Goal: Task Accomplishment & Management: Use online tool/utility

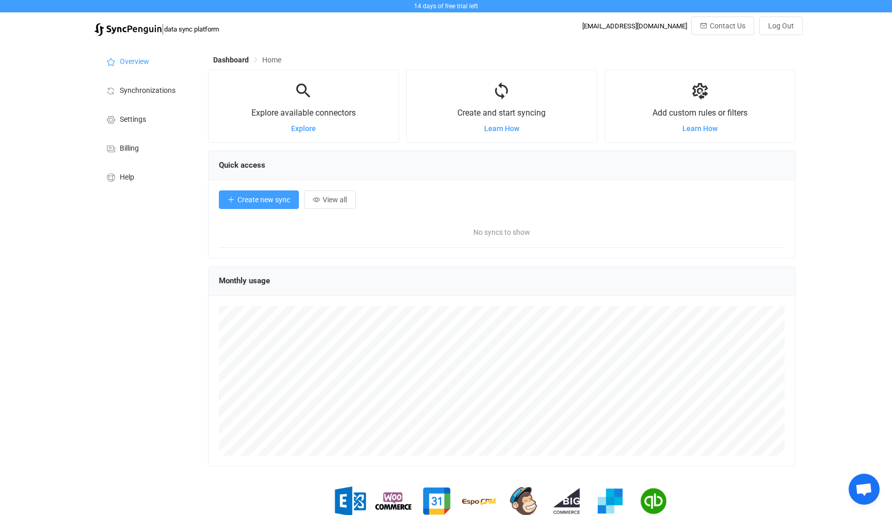
click at [245, 204] on button "Create new sync" at bounding box center [259, 199] width 80 height 19
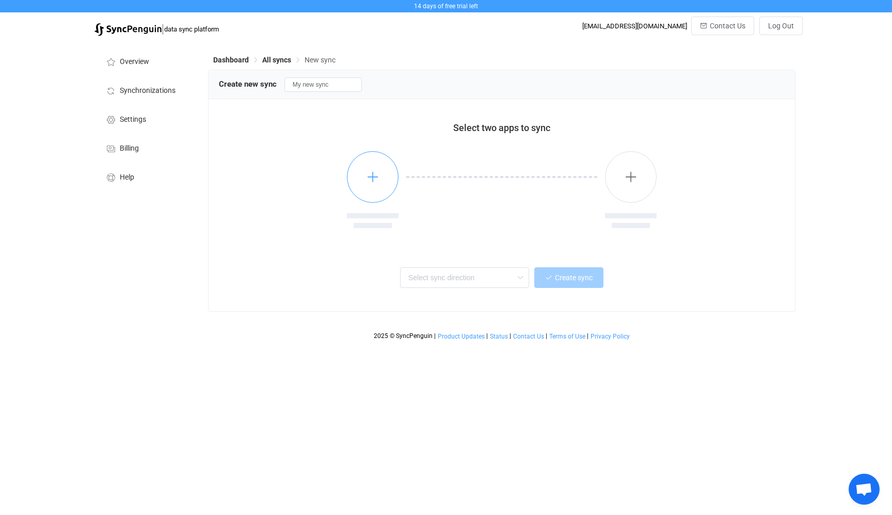
click at [367, 183] on icon "button" at bounding box center [372, 176] width 13 height 13
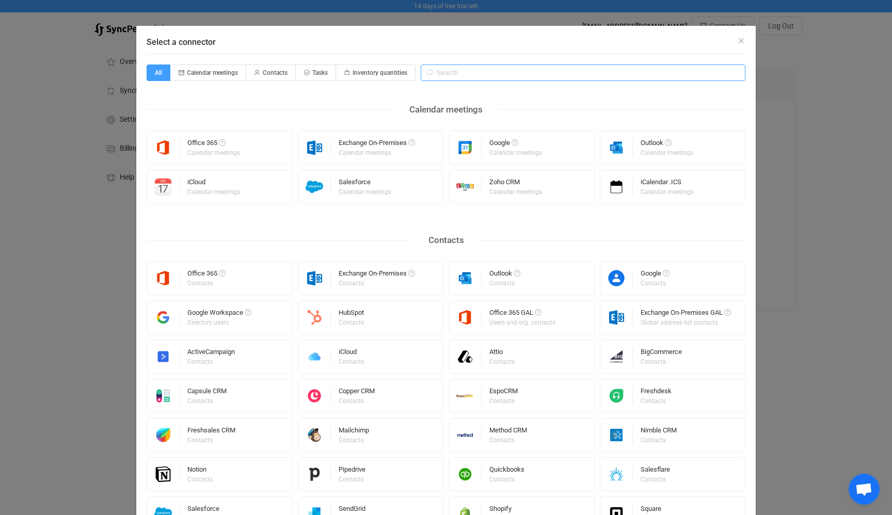
click at [451, 77] on input "Select a connector" at bounding box center [582, 72] width 325 height 17
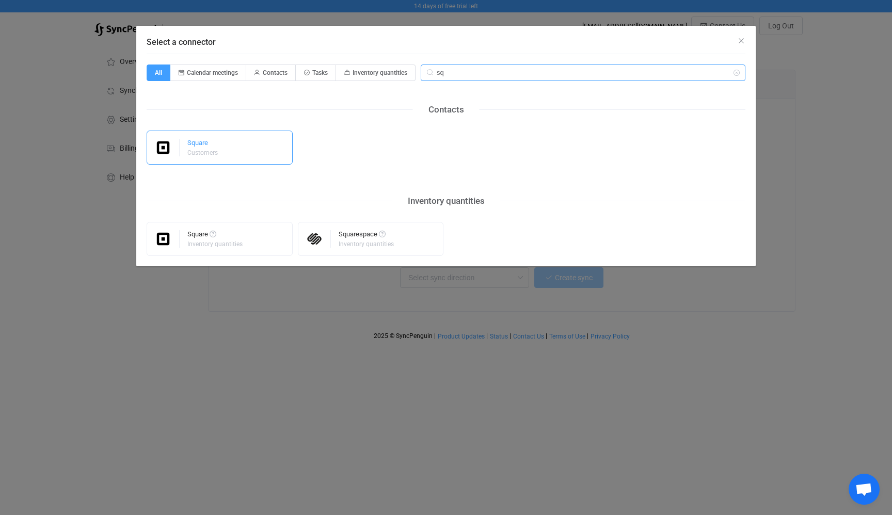
type input "sq"
click at [170, 147] on img "Select a connector" at bounding box center [163, 148] width 33 height 18
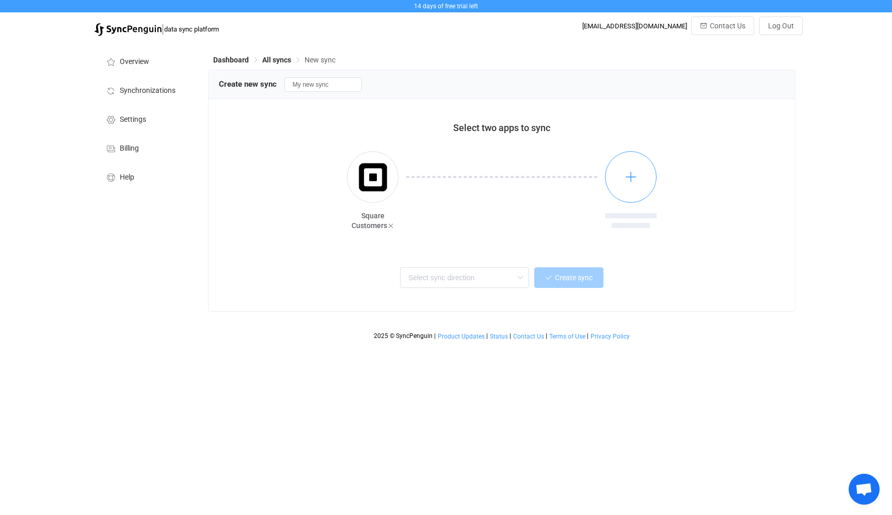
click at [634, 176] on icon "button" at bounding box center [630, 176] width 13 height 13
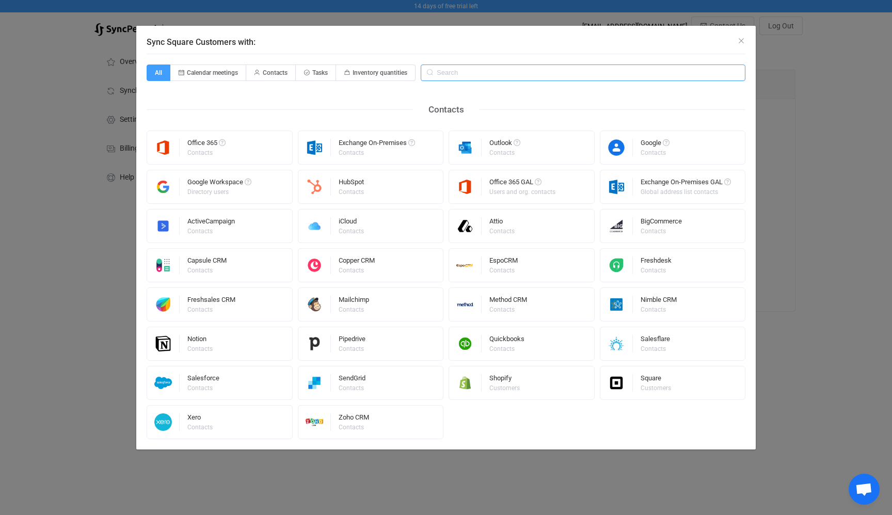
click at [456, 72] on input "Sync Square Customers with:" at bounding box center [582, 72] width 325 height 17
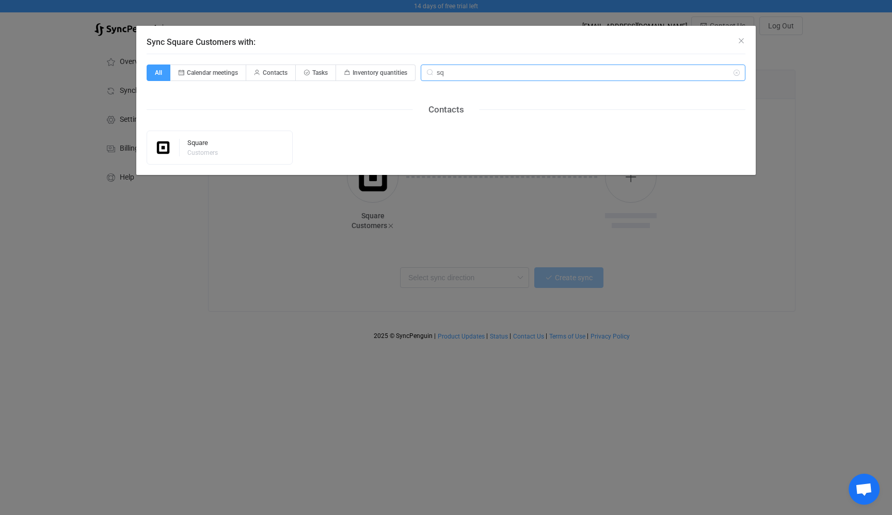
type input "s"
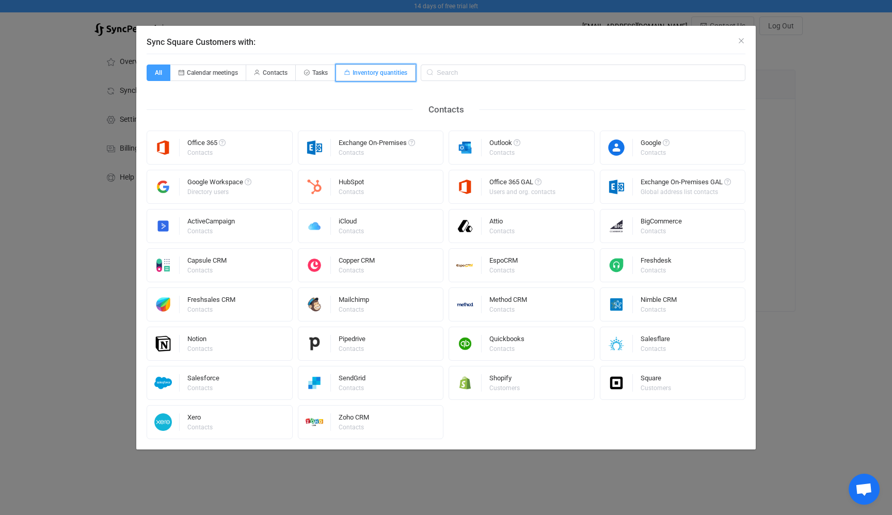
click at [389, 71] on span "Inventory quantities" at bounding box center [379, 72] width 55 height 7
click at [345, 71] on input "Inventory quantities" at bounding box center [341, 69] width 7 height 7
radio input "true"
radio input "false"
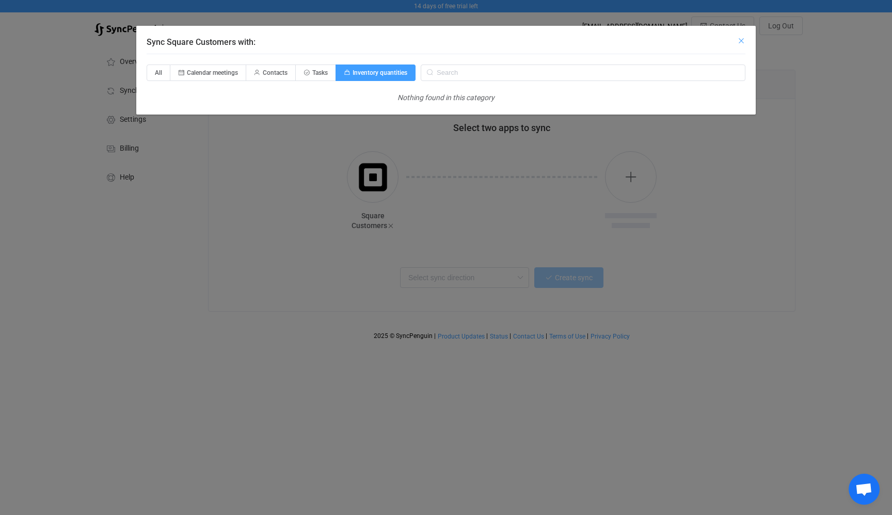
click at [737, 40] on icon "Close" at bounding box center [741, 41] width 8 height 8
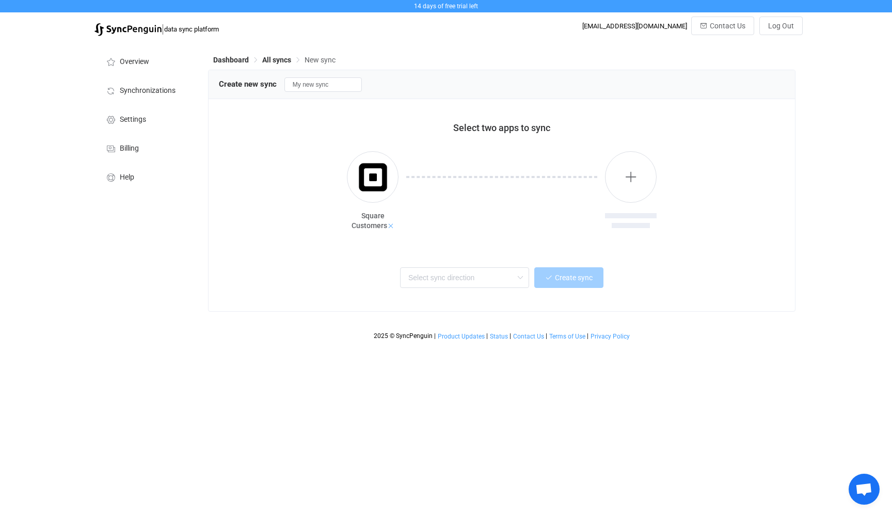
click at [390, 224] on icon at bounding box center [390, 225] width 7 height 7
click at [345, 169] on div at bounding box center [501, 191] width 565 height 106
click at [364, 172] on button "button" at bounding box center [373, 177] width 52 height 52
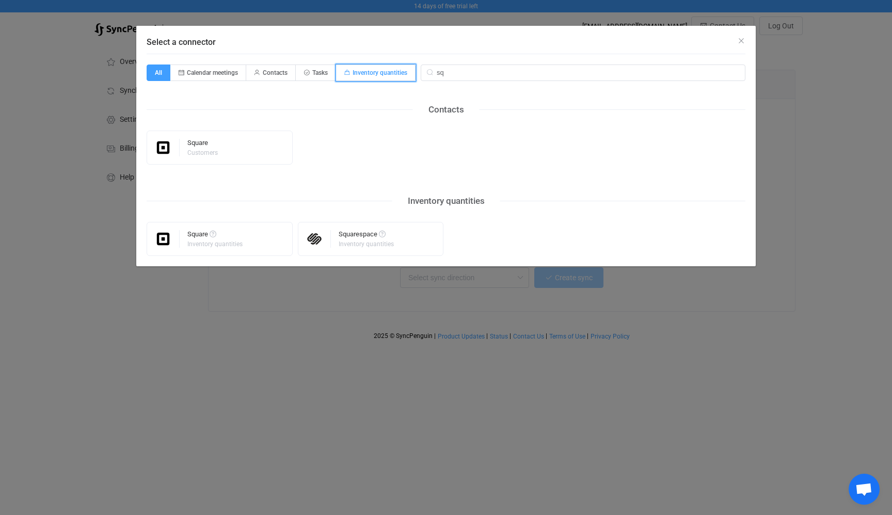
click at [378, 73] on span "Inventory quantities" at bounding box center [379, 72] width 55 height 7
click at [345, 73] on input "Inventory quantities" at bounding box center [341, 69] width 7 height 7
radio input "true"
radio input "false"
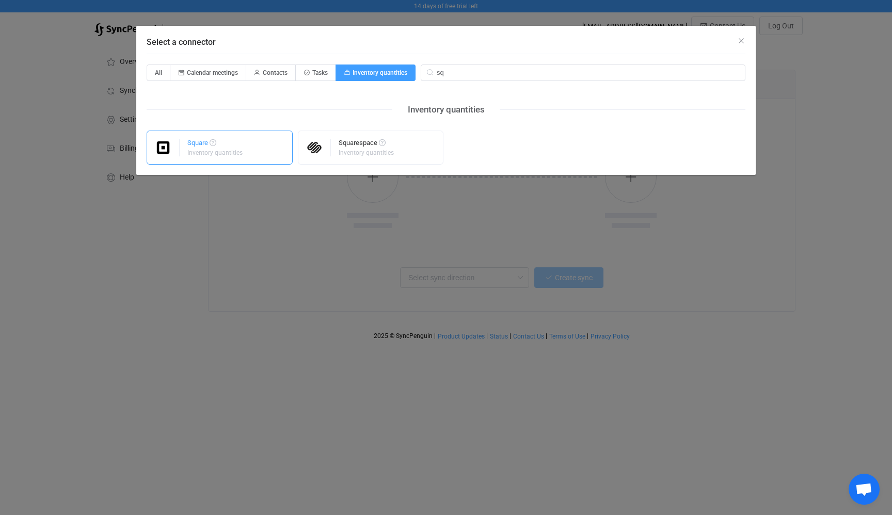
click at [195, 147] on div "Square" at bounding box center [215, 144] width 57 height 10
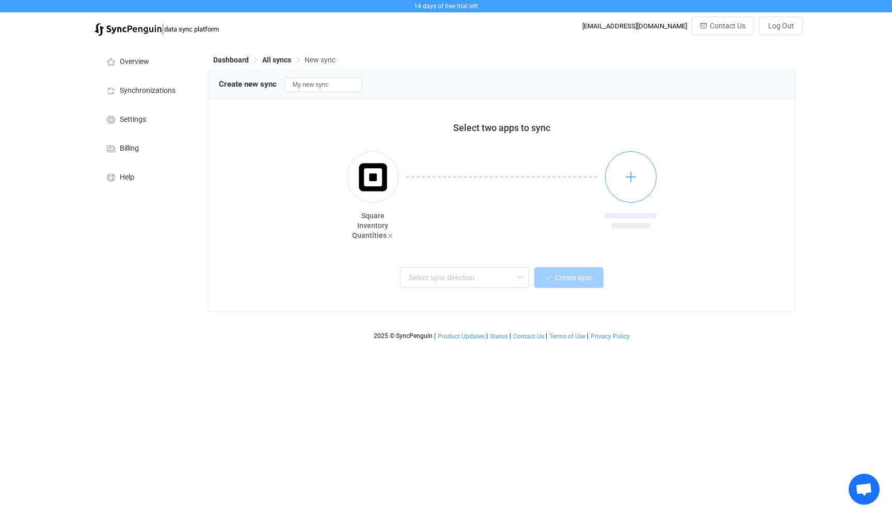
click at [641, 180] on button "button" at bounding box center [631, 177] width 52 height 52
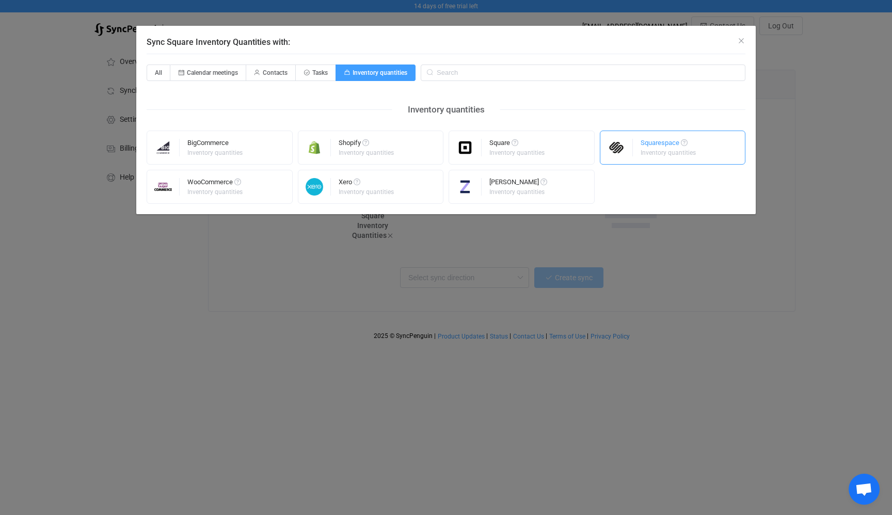
click at [638, 147] on div "Squarespace Inventory quantities" at bounding box center [673, 148] width 146 height 34
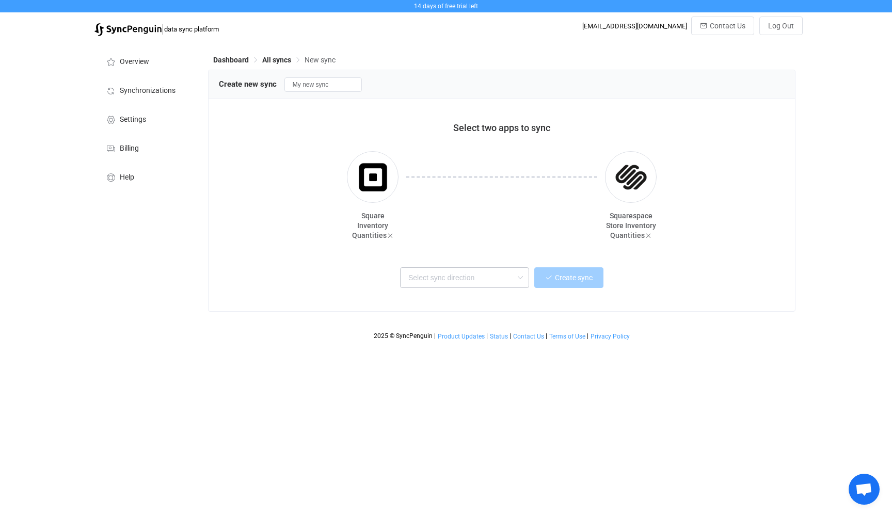
click at [519, 278] on icon at bounding box center [519, 277] width 13 height 21
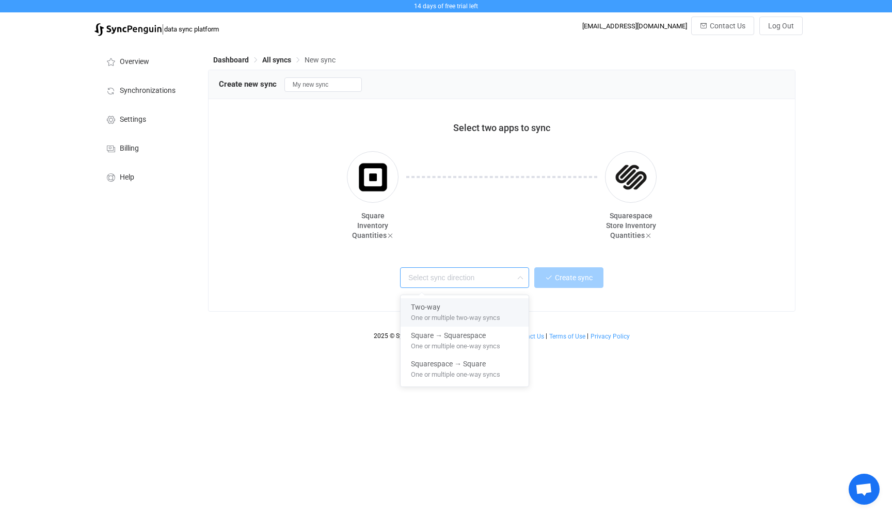
click at [497, 309] on div "Two-way" at bounding box center [464, 305] width 107 height 14
type input "Two-way"
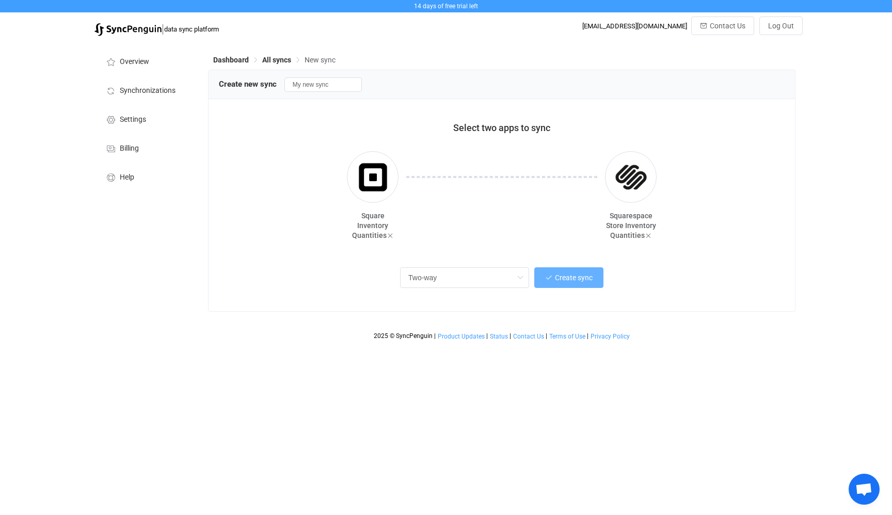
click at [568, 274] on span "Create sync" at bounding box center [574, 277] width 38 height 8
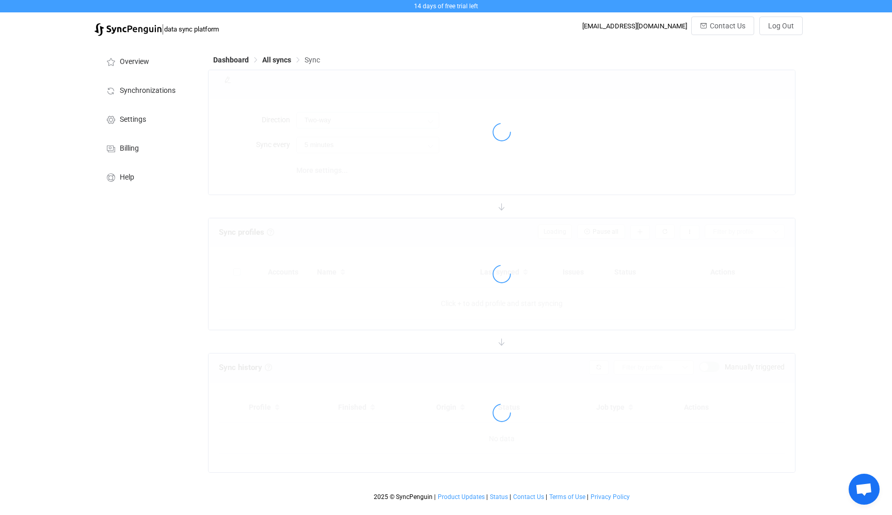
type input "10 minutes"
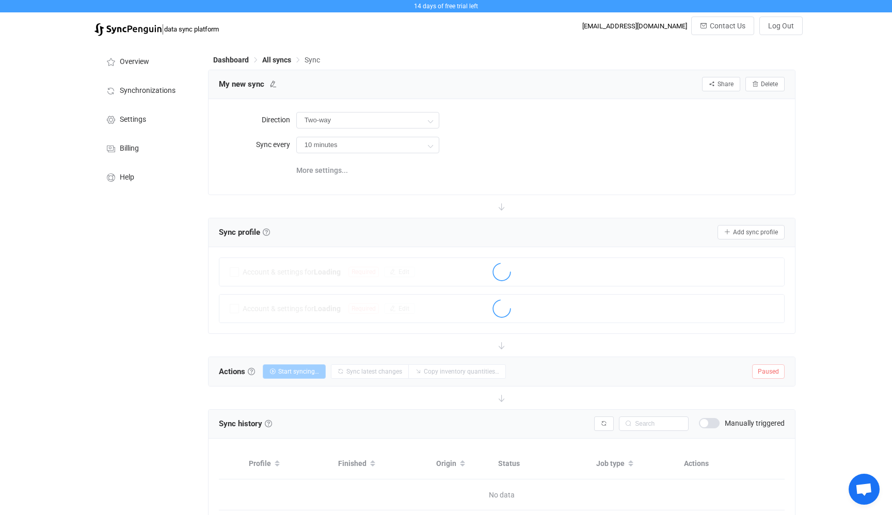
scroll to position [46, 0]
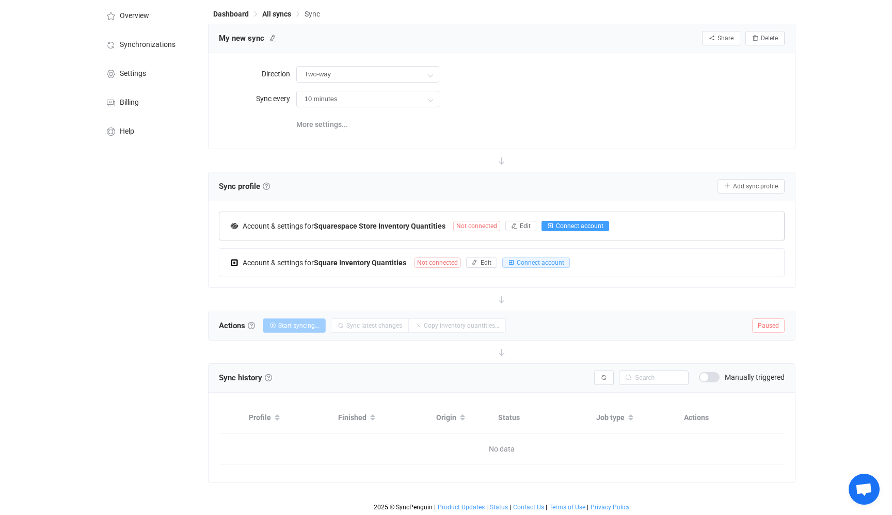
click at [578, 223] on span "Connect account" at bounding box center [579, 225] width 47 height 7
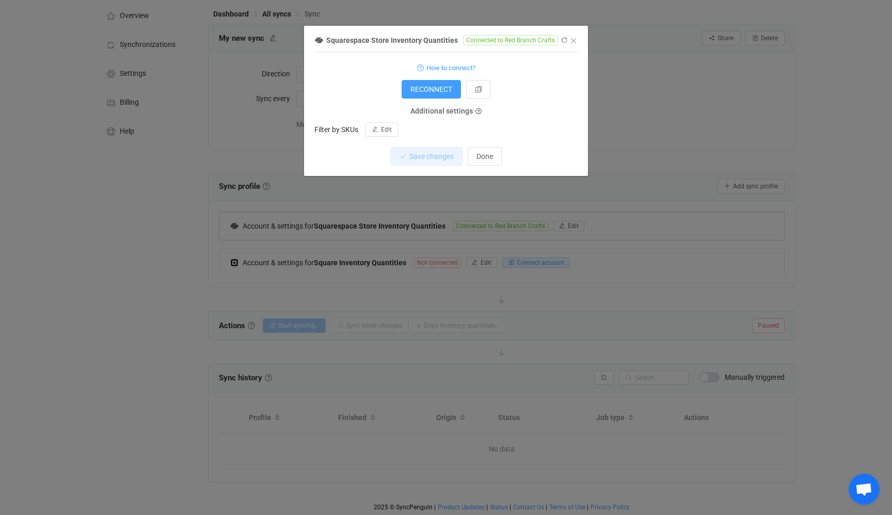
click at [442, 112] on span "Additional settings" at bounding box center [441, 111] width 62 height 8
click at [491, 160] on span "Done" at bounding box center [484, 156] width 17 height 8
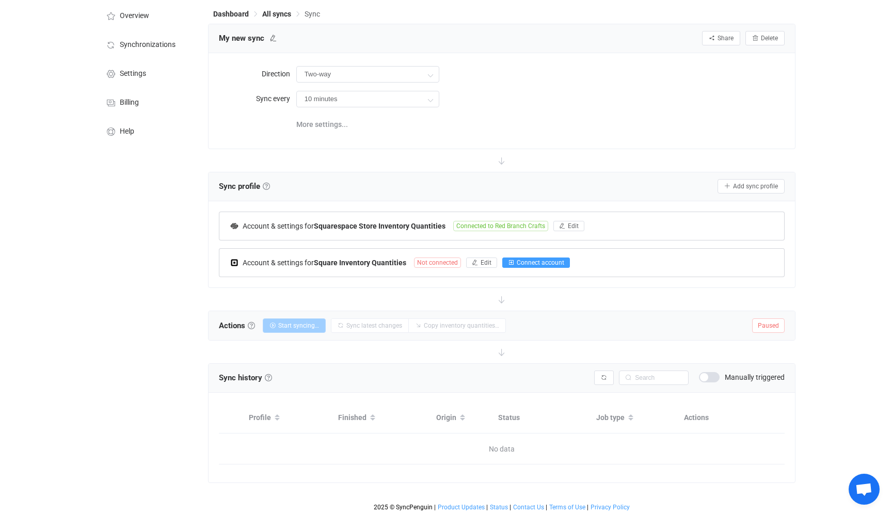
click at [522, 262] on span "Connect account" at bounding box center [539, 262] width 47 height 7
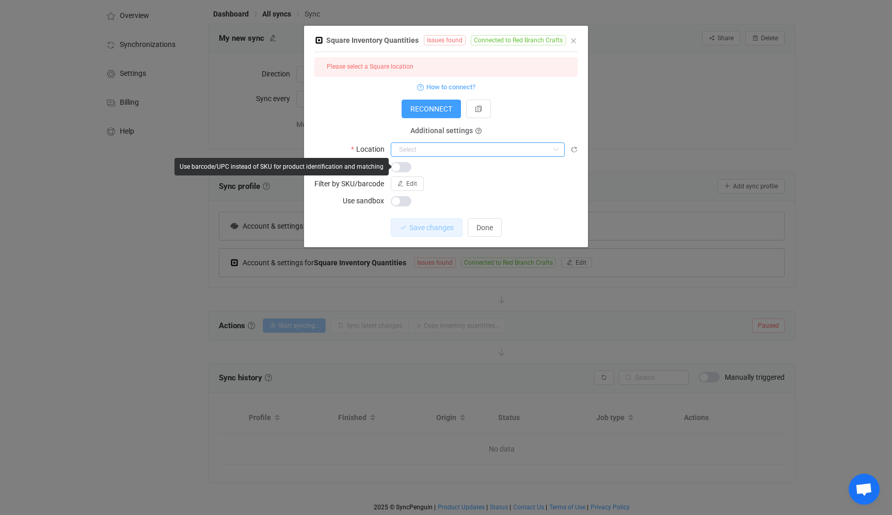
click at [547, 153] on input "dialog" at bounding box center [478, 149] width 174 height 14
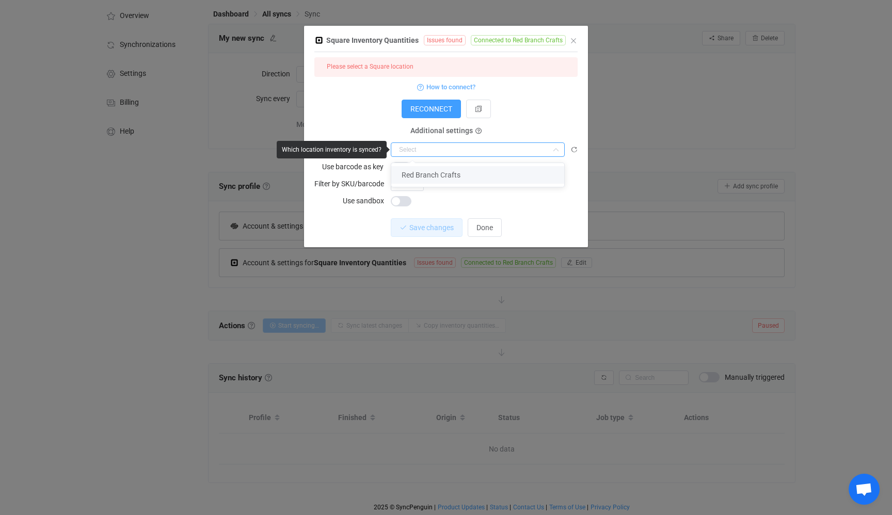
click at [487, 174] on li "Red Branch Crafts" at bounding box center [477, 175] width 173 height 18
type input "Red Branch Crafts"
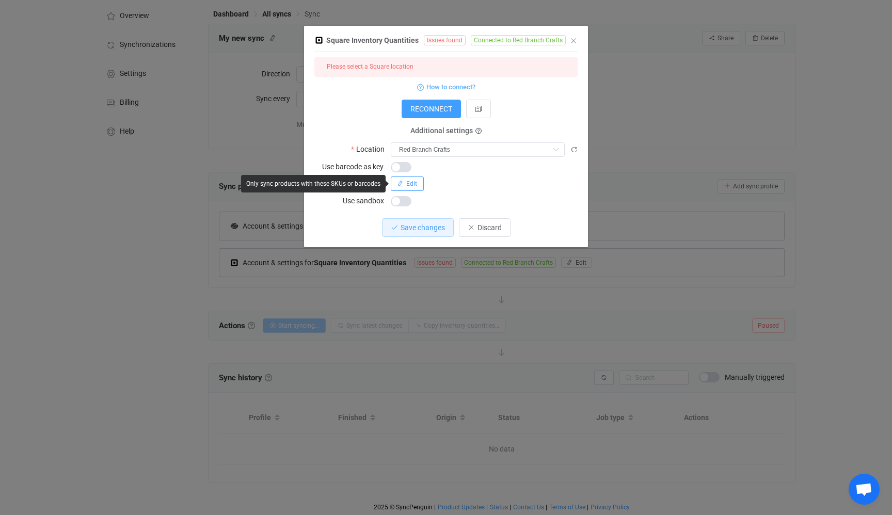
click at [408, 182] on span "Edit" at bounding box center [411, 183] width 11 height 7
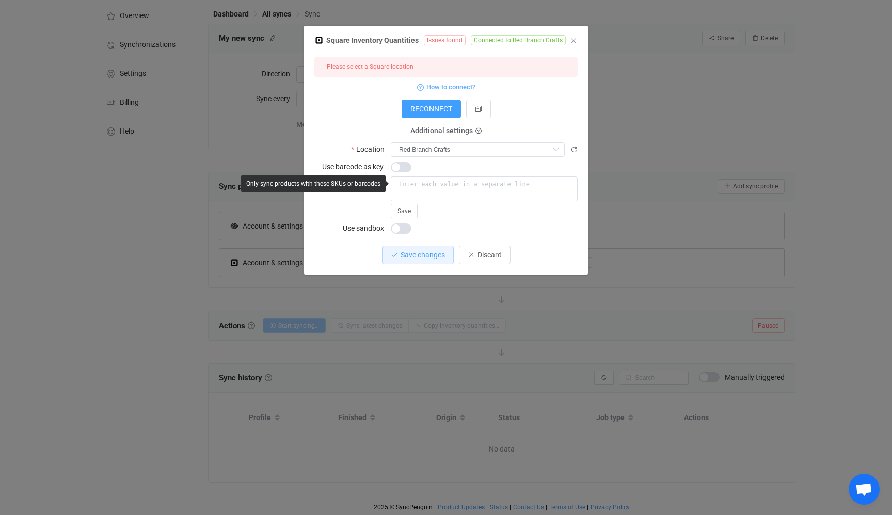
click at [460, 169] on div "dialog" at bounding box center [484, 166] width 187 height 14
click at [429, 260] on button "Save changes" at bounding box center [418, 255] width 72 height 19
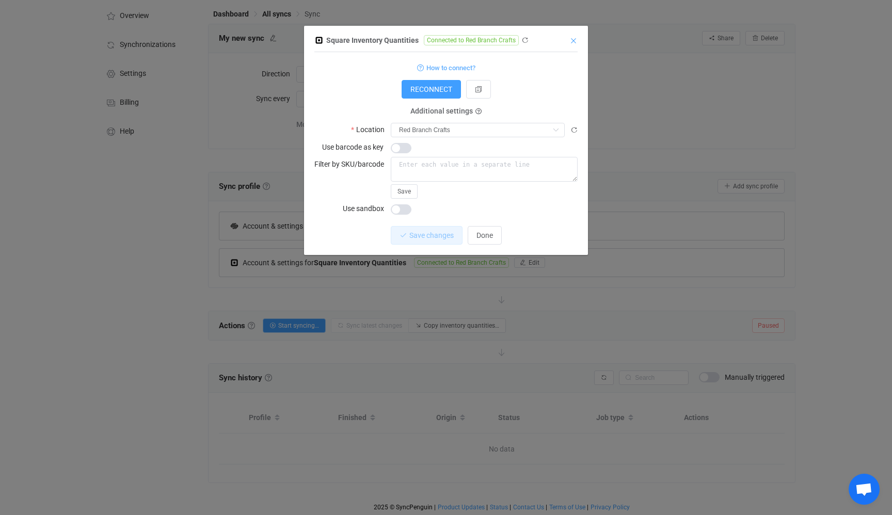
click at [574, 41] on icon "Close" at bounding box center [573, 41] width 8 height 8
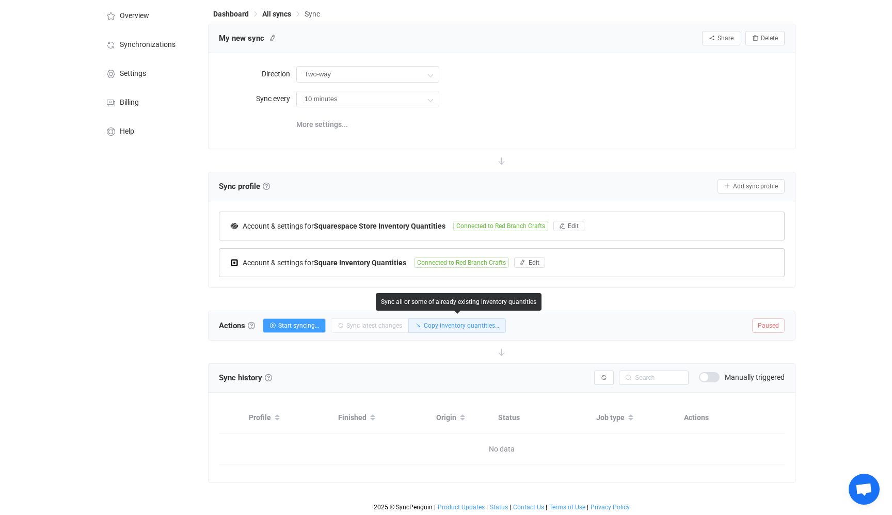
click at [457, 326] on span "Copy inventory quantities…" at bounding box center [461, 325] width 75 height 7
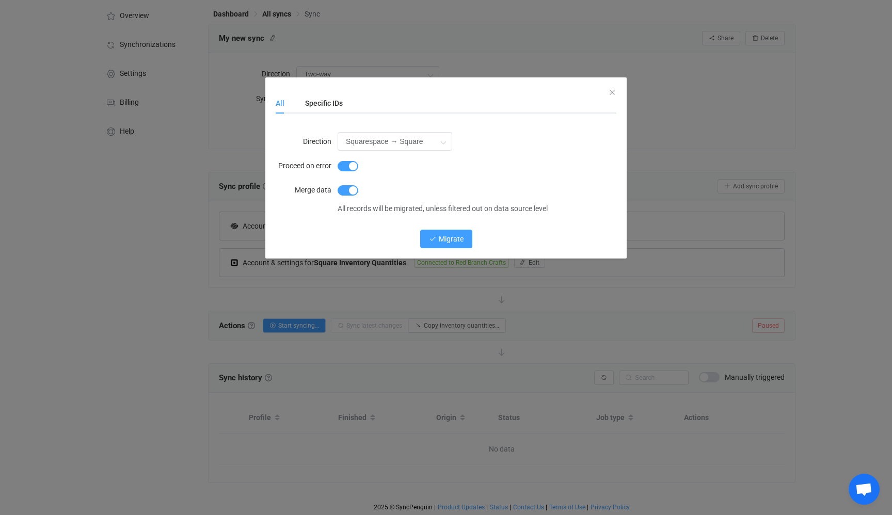
click at [440, 237] on span "Migrate" at bounding box center [451, 239] width 25 height 8
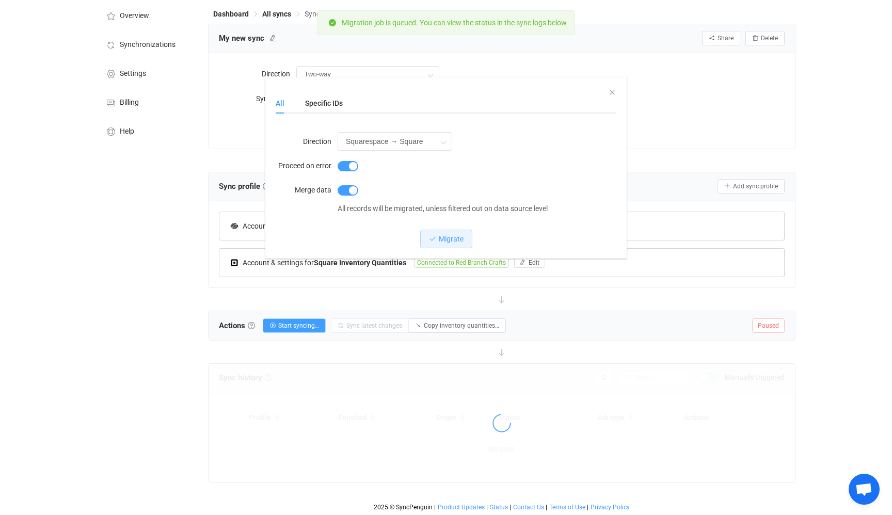
scroll to position [42, 0]
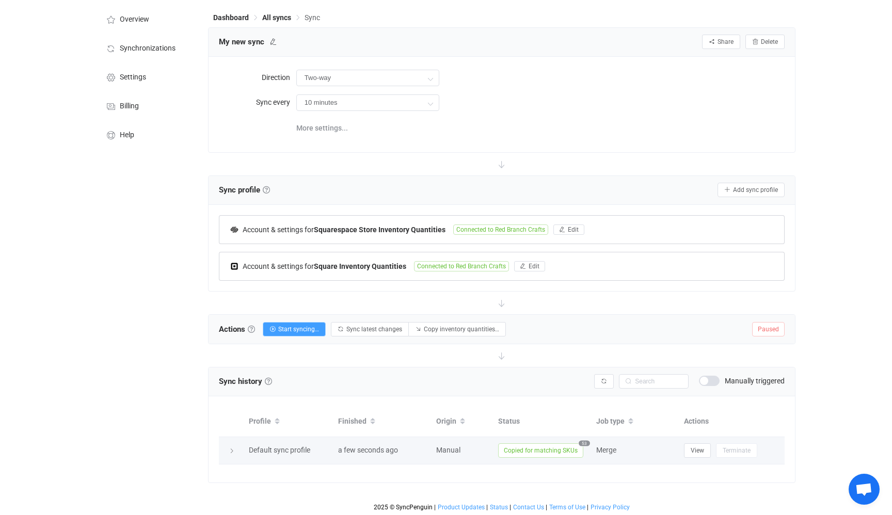
click at [522, 450] on span "Copied for matching SKUs" at bounding box center [540, 450] width 85 height 14
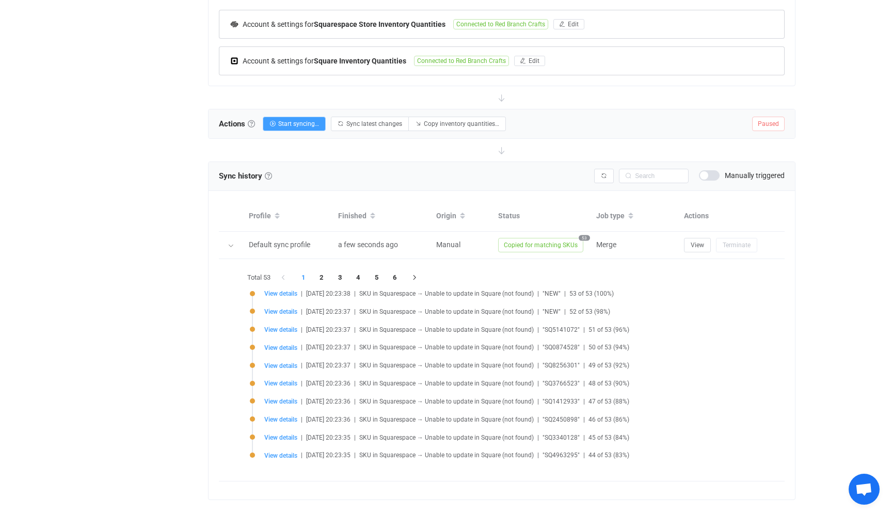
scroll to position [265, 0]
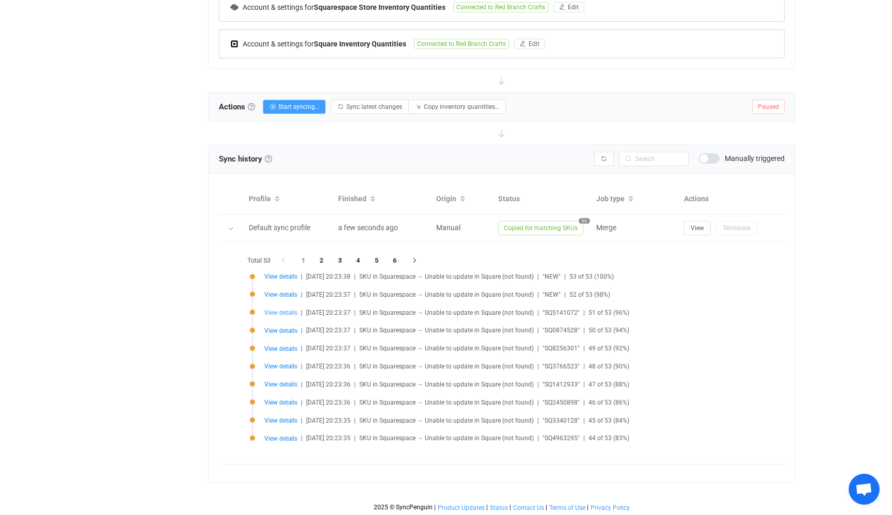
click at [281, 313] on span "View details" at bounding box center [280, 312] width 33 height 7
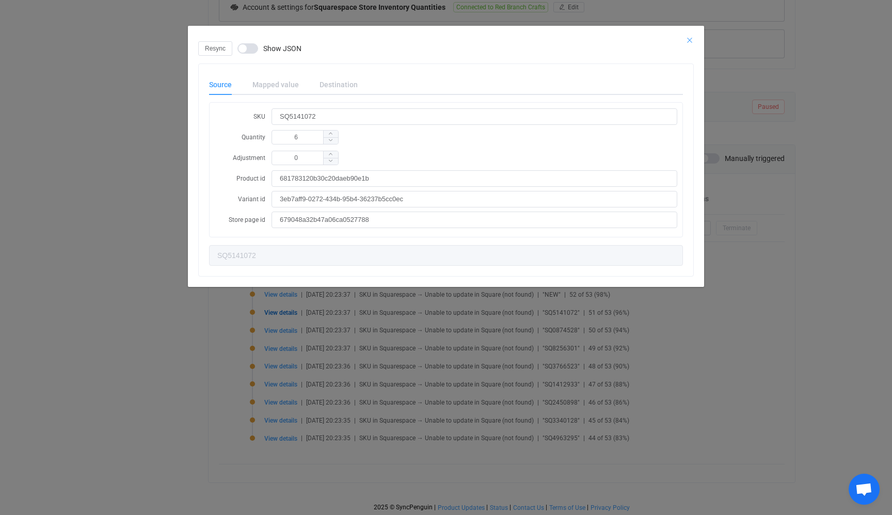
click at [689, 40] on icon "Close" at bounding box center [689, 40] width 8 height 8
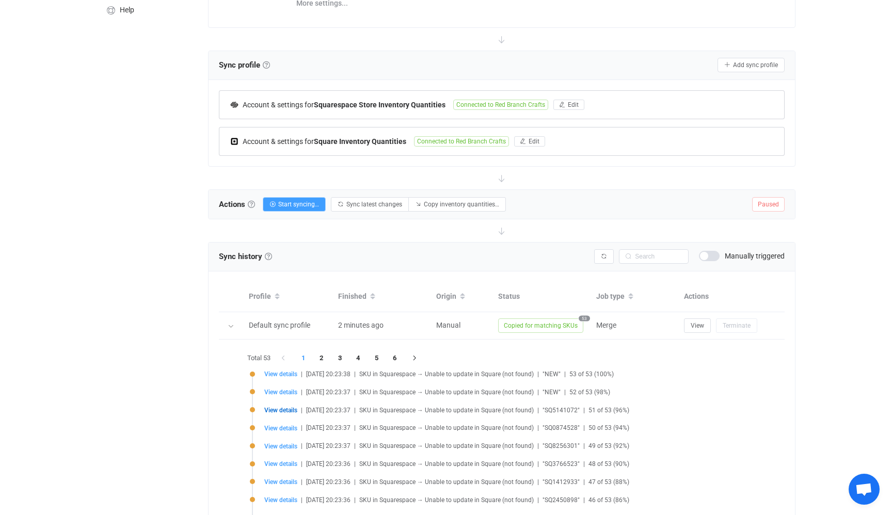
scroll to position [163, 0]
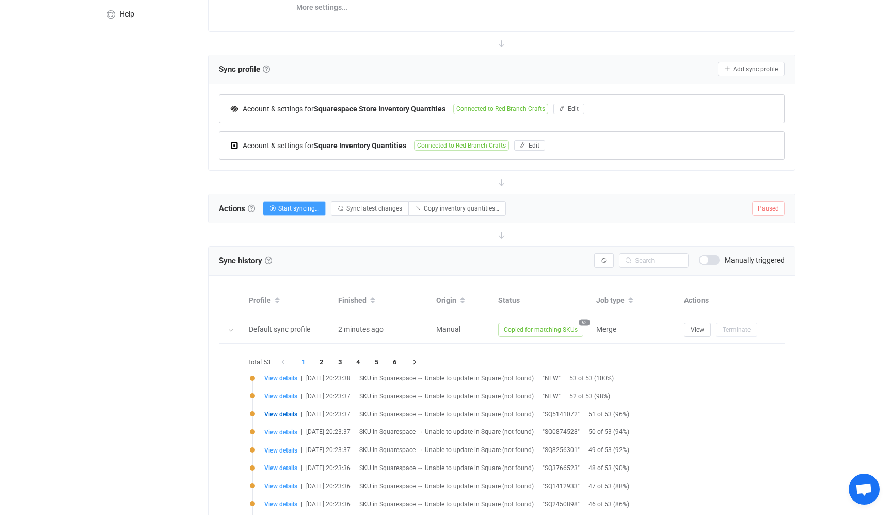
click at [706, 260] on span at bounding box center [709, 260] width 21 height 10
click at [714, 253] on div "Syncing issues Manually triggered" at bounding box center [689, 260] width 190 height 14
click at [710, 256] on span at bounding box center [709, 260] width 21 height 10
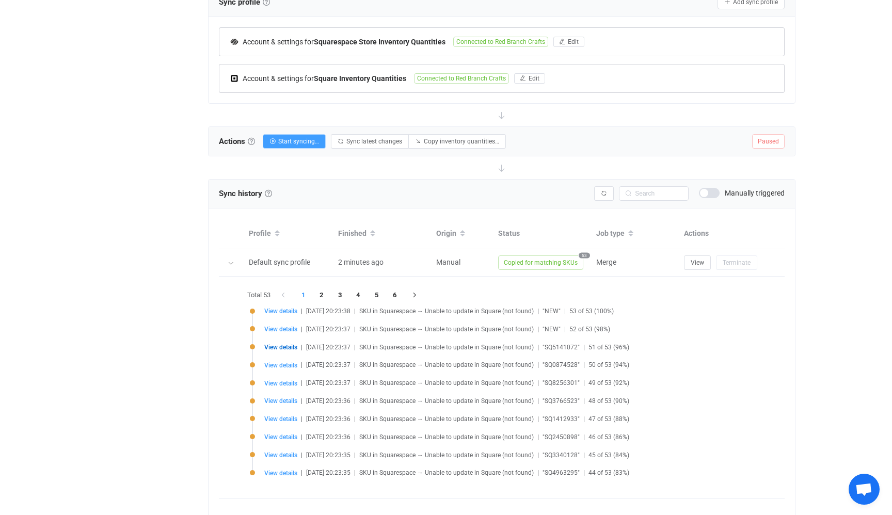
scroll to position [265, 0]
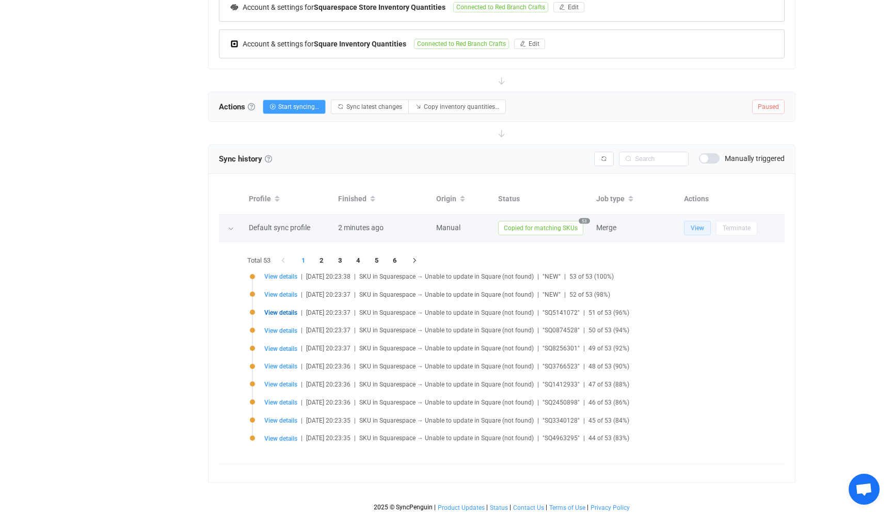
click at [691, 230] on span "View" at bounding box center [696, 227] width 13 height 7
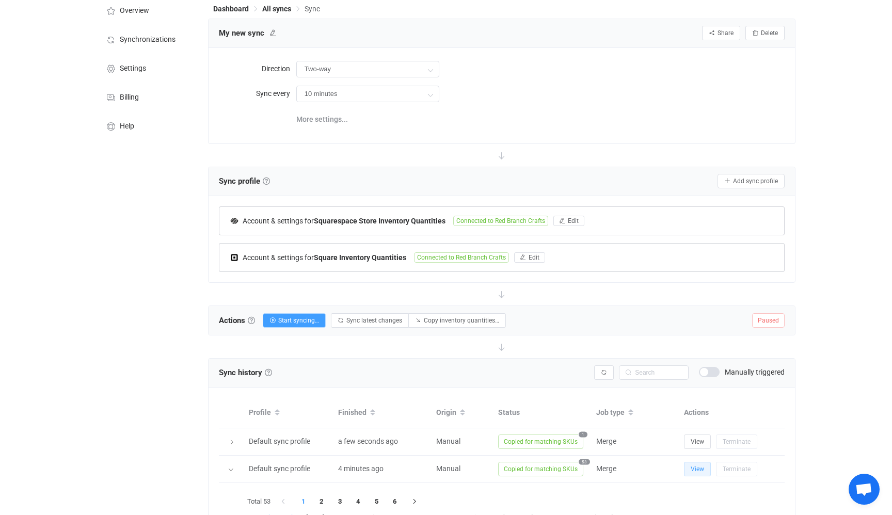
scroll to position [56, 0]
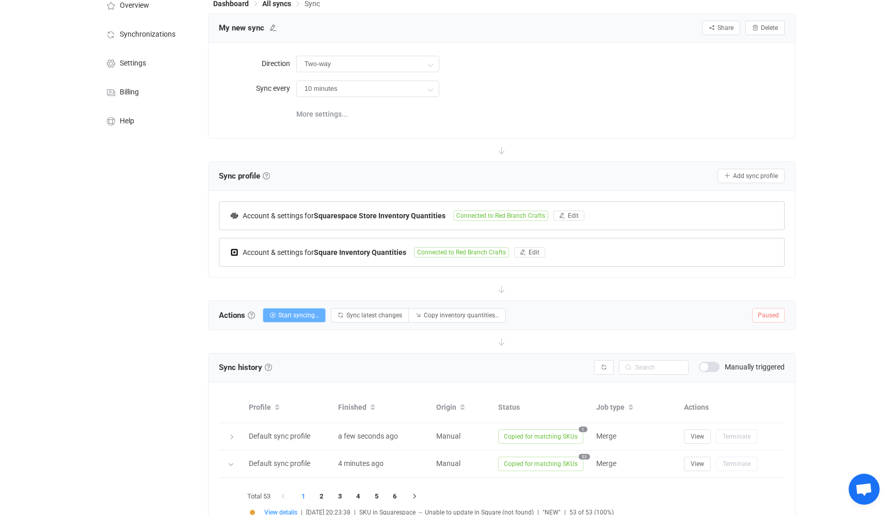
click at [299, 312] on span "Start syncing…" at bounding box center [298, 315] width 41 height 7
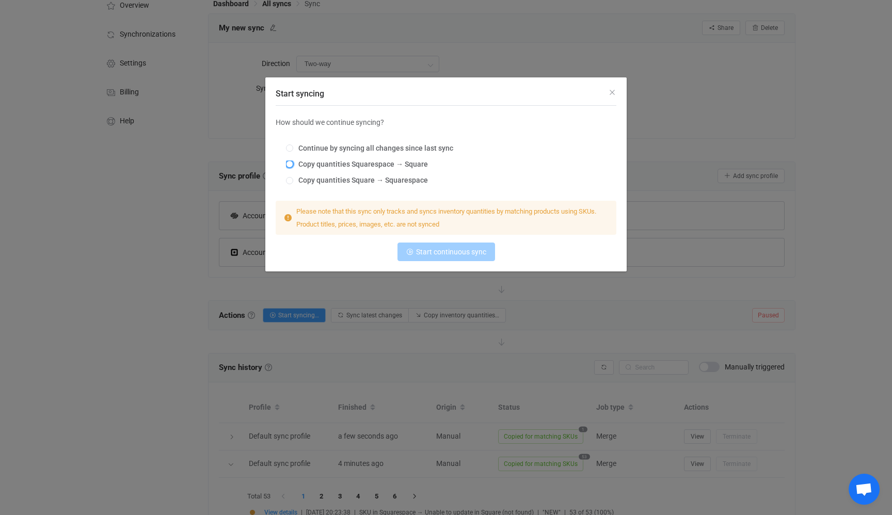
click at [291, 166] on span "Start syncing" at bounding box center [289, 163] width 7 height 7
click at [291, 166] on input "Copy quantities Squarespace → Square" at bounding box center [289, 164] width 7 height 8
radio input "true"
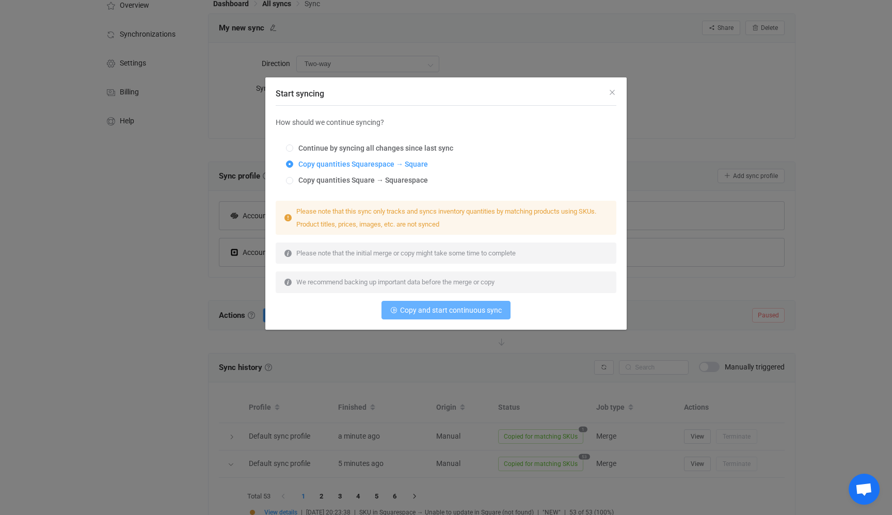
click at [446, 311] on span "Copy and start continuous sync" at bounding box center [451, 310] width 102 height 8
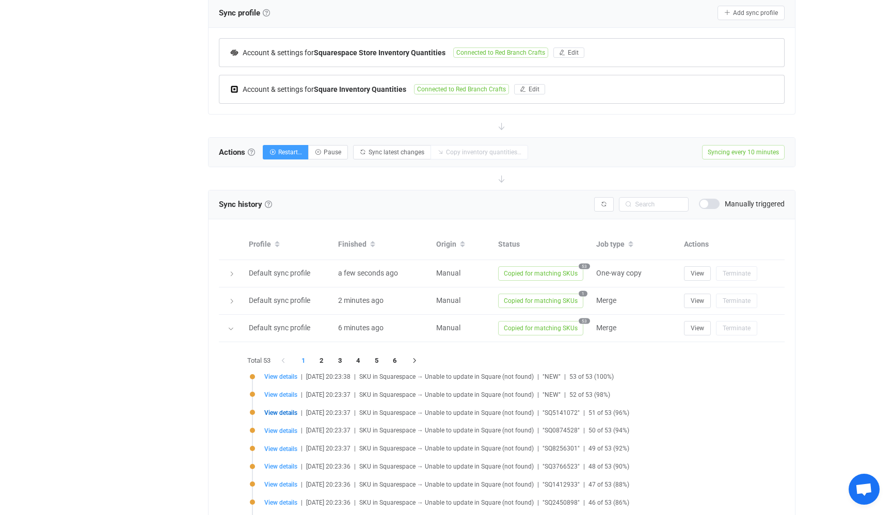
scroll to position [226, 0]
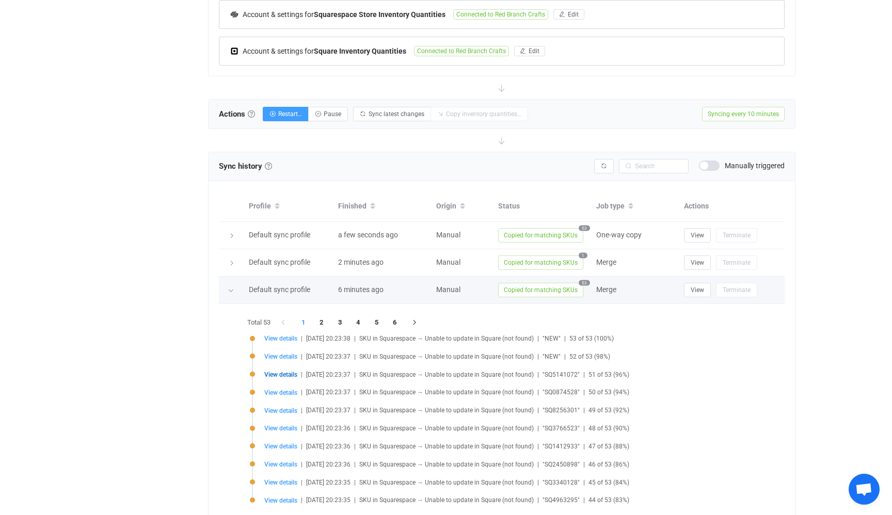
click at [229, 288] on icon at bounding box center [231, 290] width 6 height 6
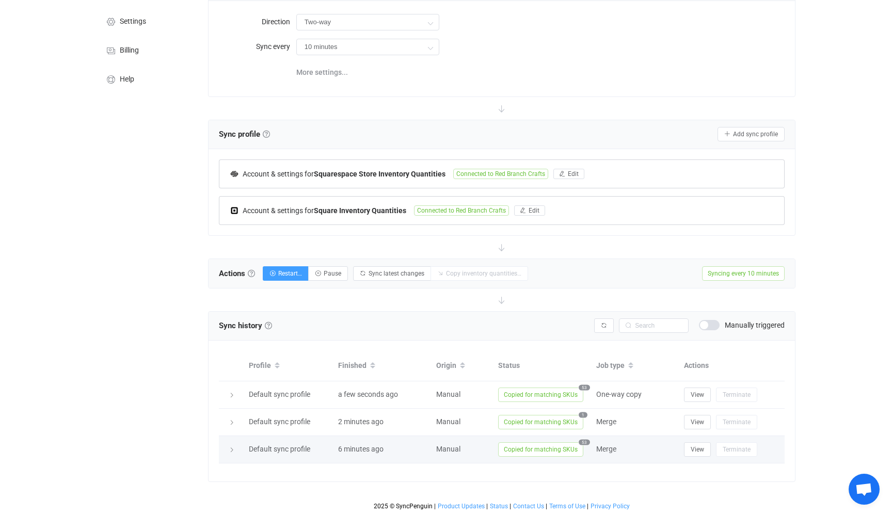
scroll to position [97, 0]
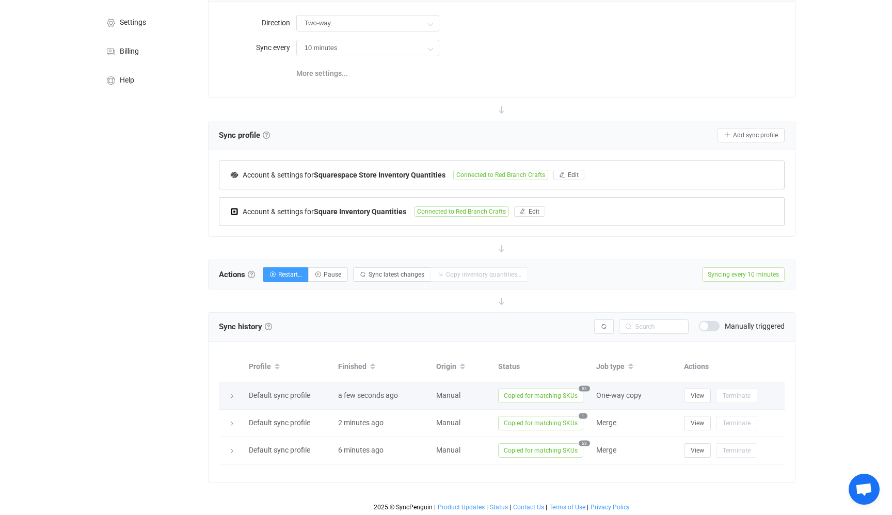
click at [230, 394] on icon at bounding box center [232, 396] width 6 height 6
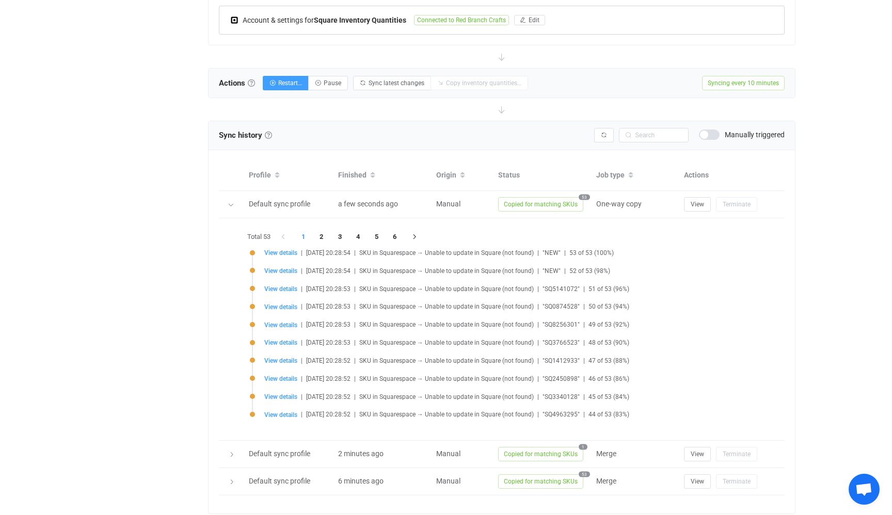
scroll to position [319, 0]
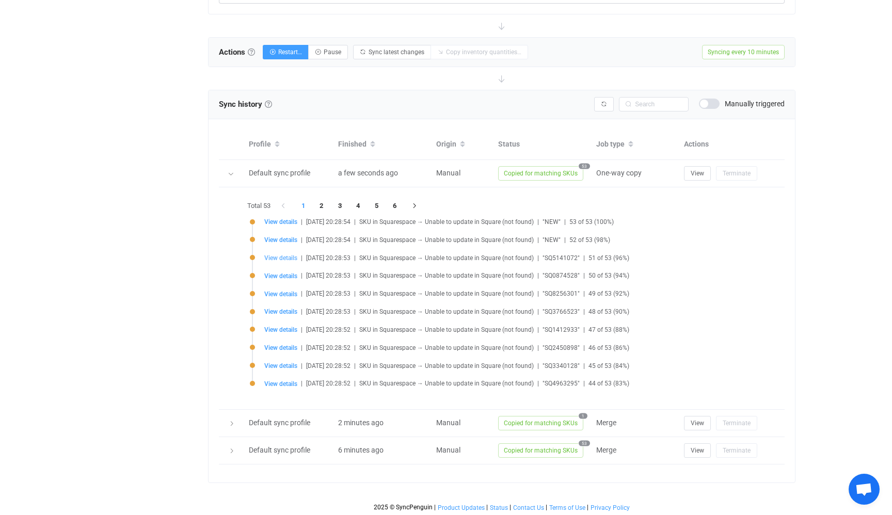
click at [283, 257] on span "View details" at bounding box center [280, 257] width 33 height 7
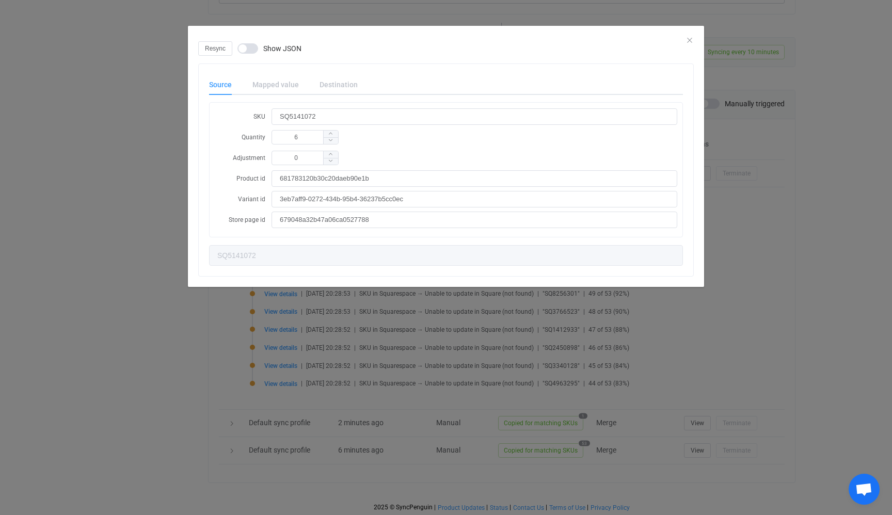
click at [692, 41] on div "Resync Show JSON" at bounding box center [445, 48] width 495 height 14
click at [689, 37] on icon "Close" at bounding box center [689, 40] width 8 height 8
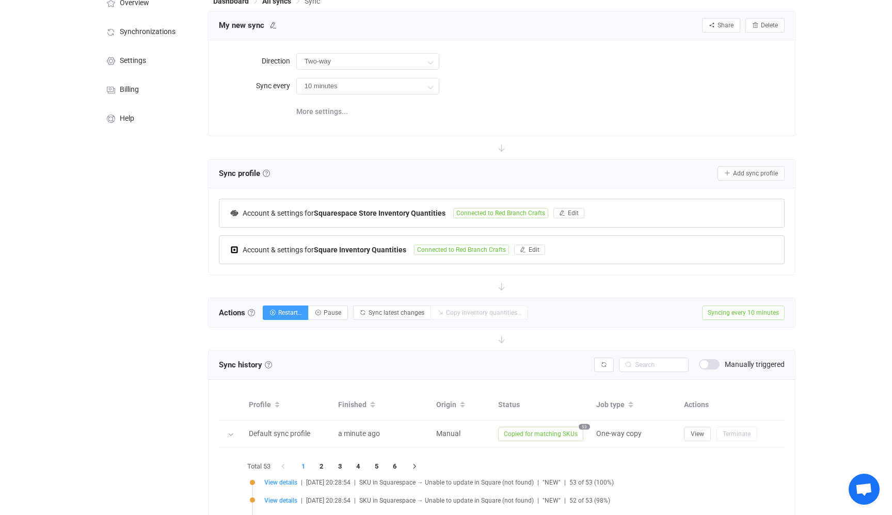
scroll to position [52, 0]
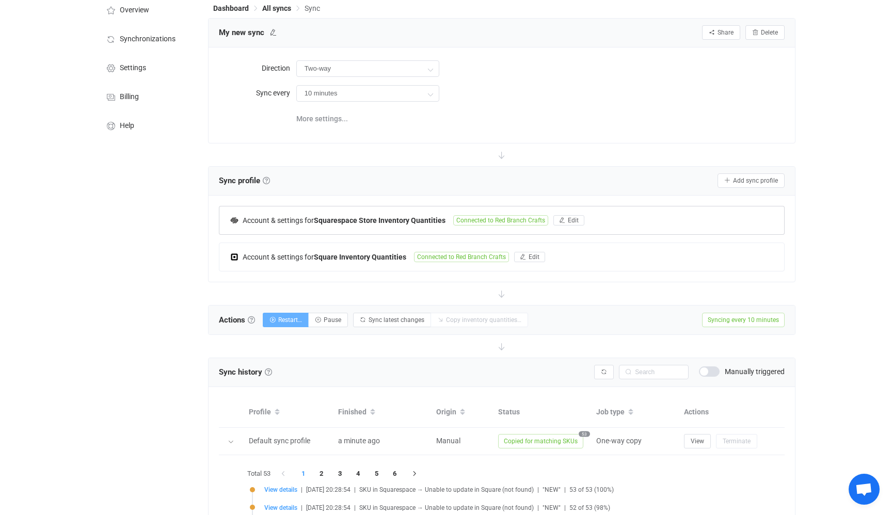
click at [302, 320] on span "Restart…" at bounding box center [290, 319] width 24 height 7
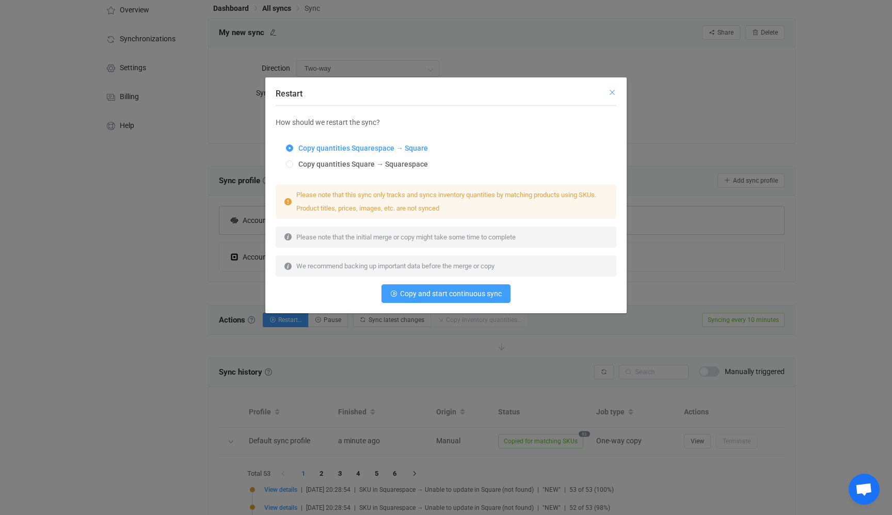
click at [612, 89] on icon "Close" at bounding box center [612, 92] width 8 height 8
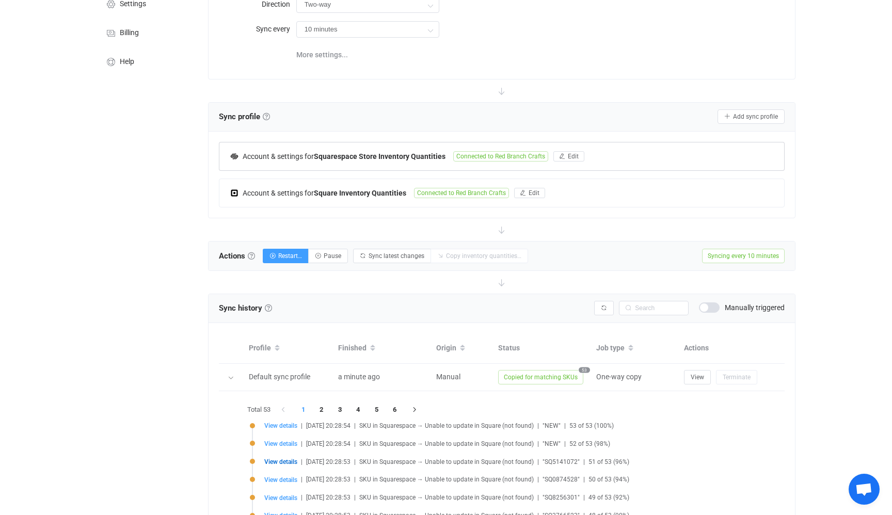
scroll to position [107, 0]
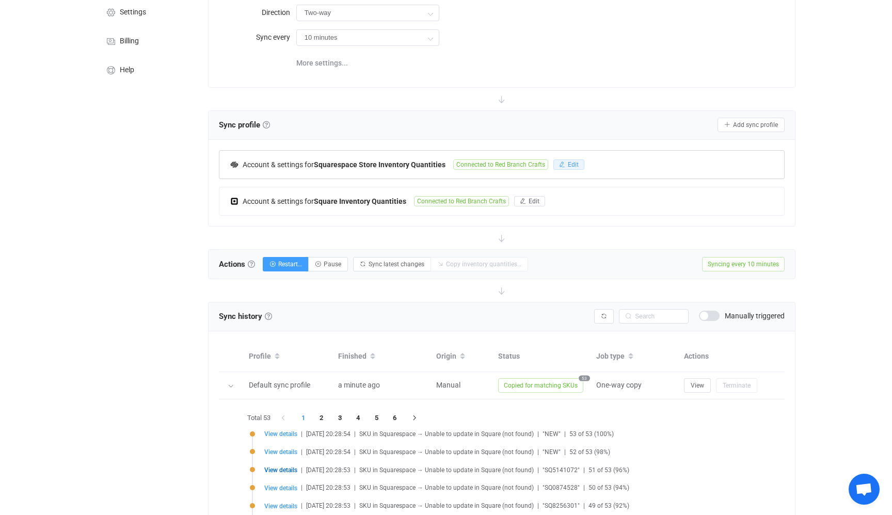
click at [569, 163] on span "Edit" at bounding box center [573, 164] width 11 height 7
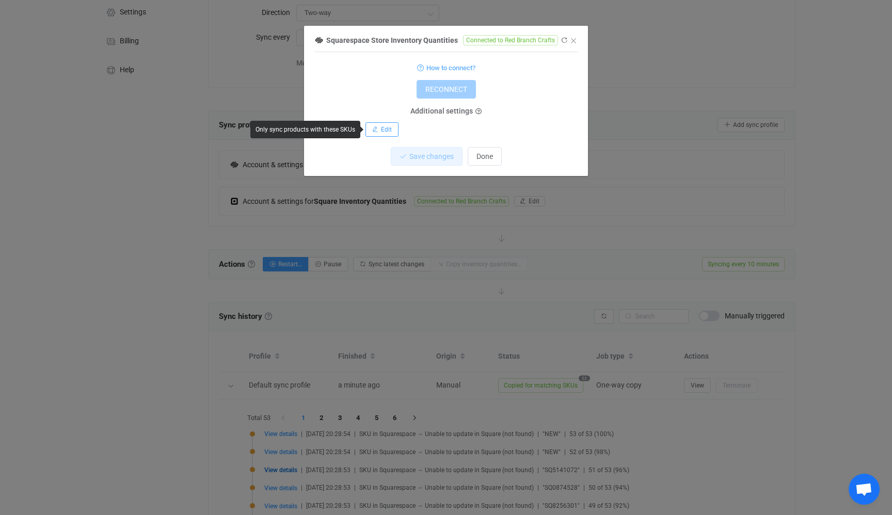
click at [388, 137] on button "Edit" at bounding box center [381, 129] width 33 height 14
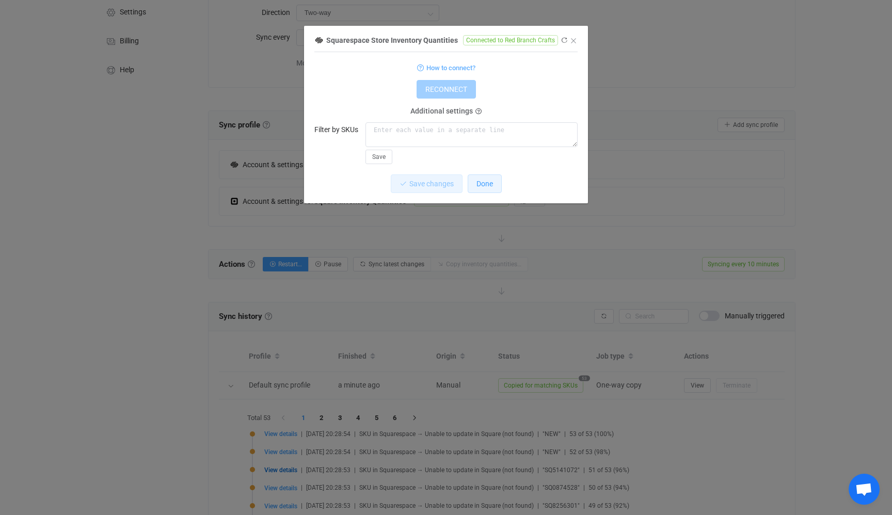
click at [482, 182] on span "Done" at bounding box center [484, 184] width 17 height 8
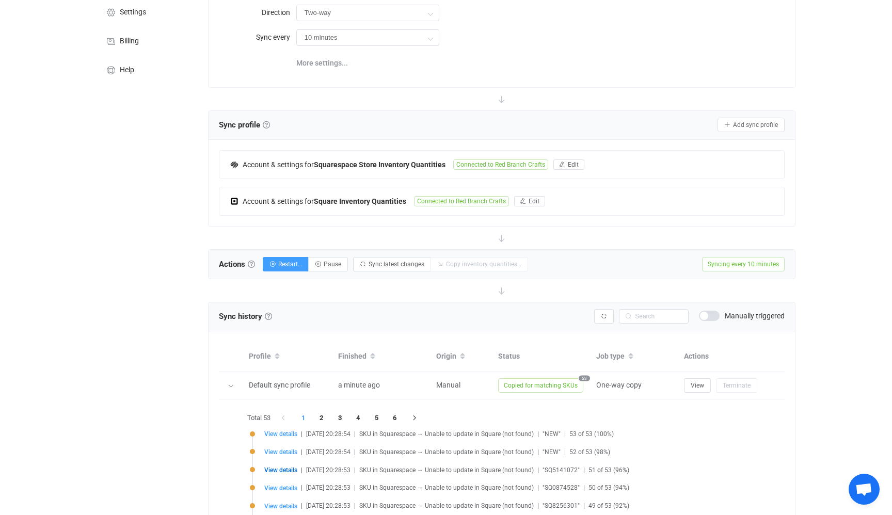
click at [596, 62] on div "More settings..." at bounding box center [540, 62] width 488 height 21
click at [323, 259] on button "Pause" at bounding box center [328, 264] width 40 height 14
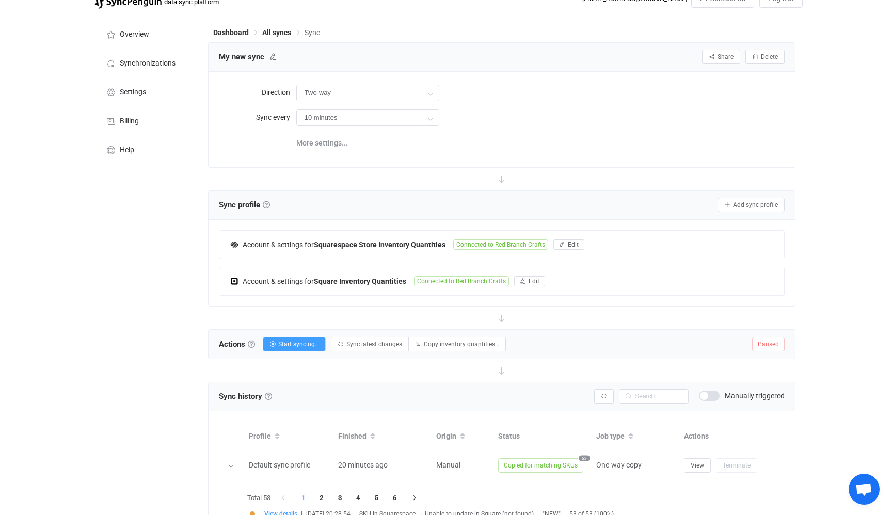
scroll to position [0, 0]
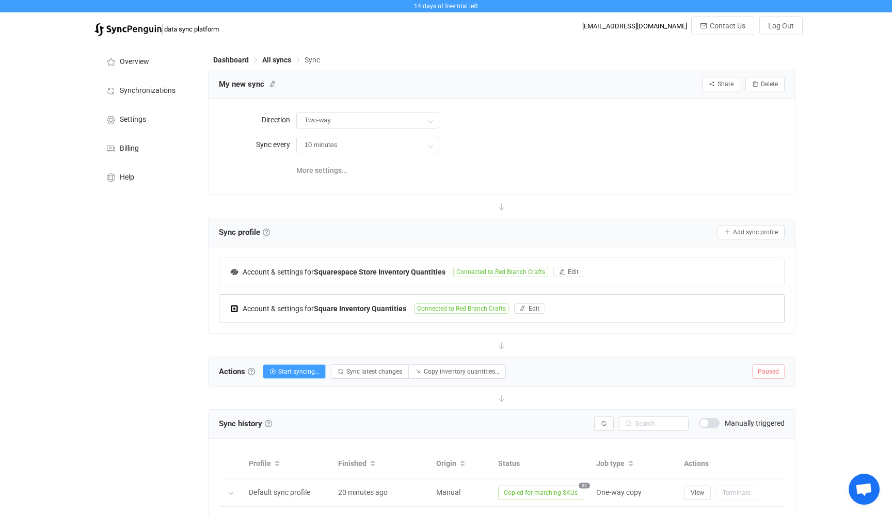
click at [481, 308] on span "Connected to Red Branch Crafts" at bounding box center [461, 308] width 95 height 10
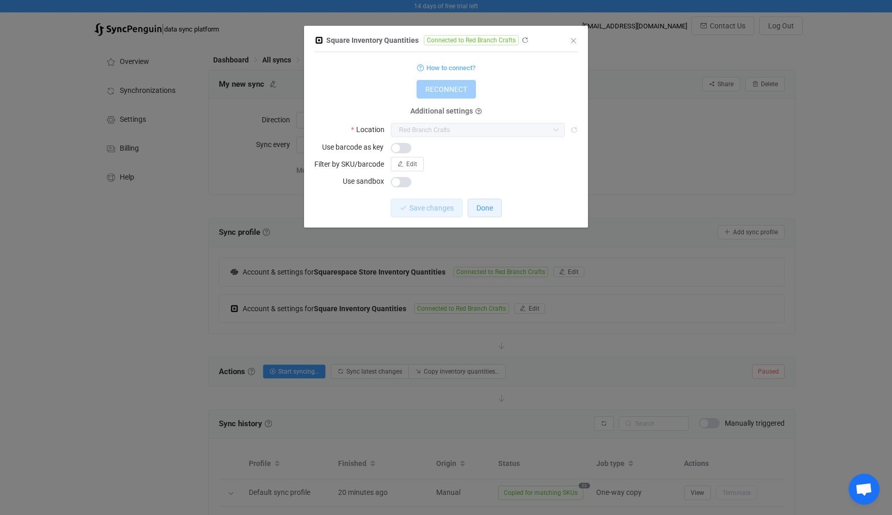
click at [487, 213] on button "Done" at bounding box center [484, 208] width 34 height 19
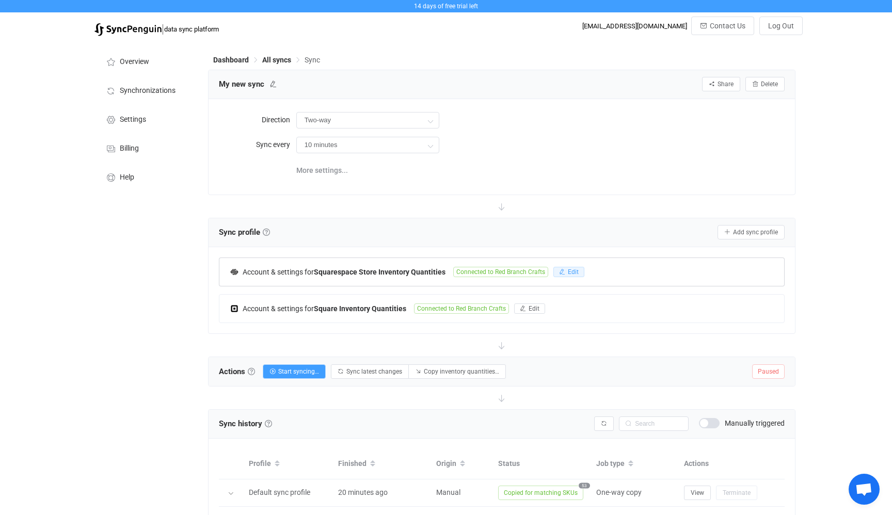
click at [564, 268] on button "Edit" at bounding box center [568, 272] width 31 height 10
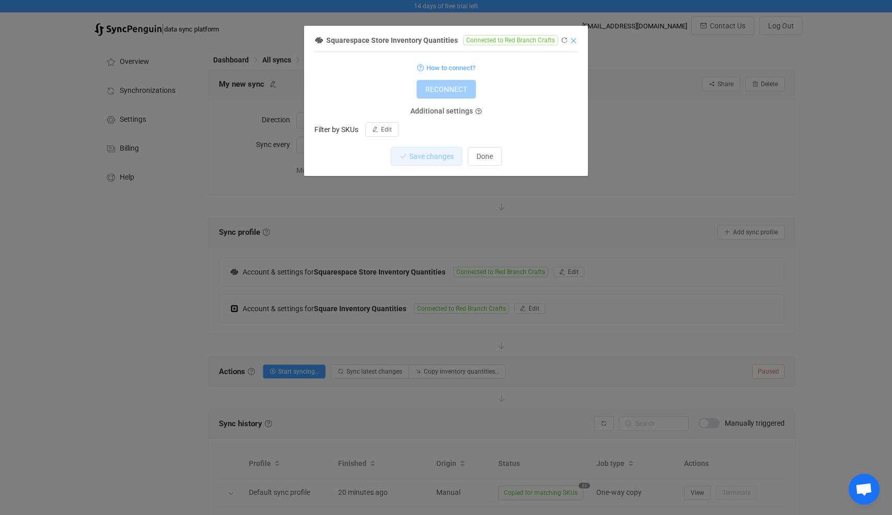
click at [572, 42] on icon "Close" at bounding box center [573, 41] width 8 height 8
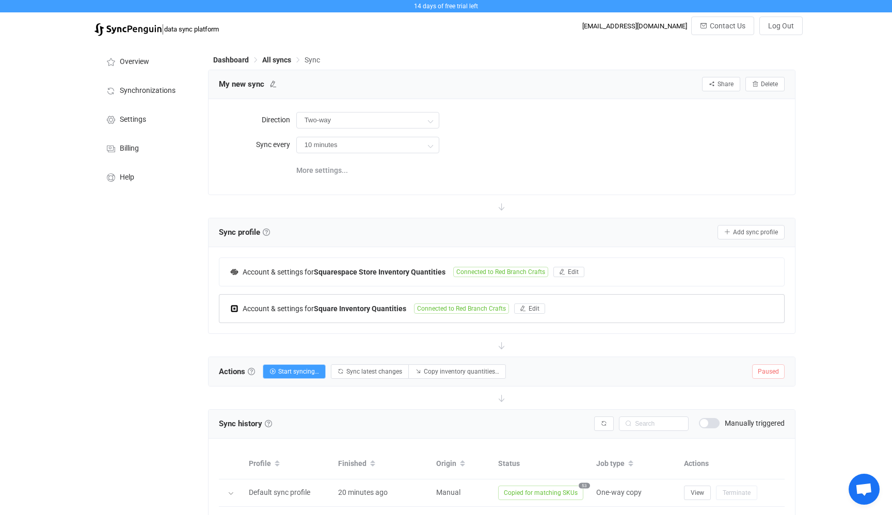
click at [463, 305] on span "Connected to Red Branch Crafts" at bounding box center [461, 308] width 95 height 10
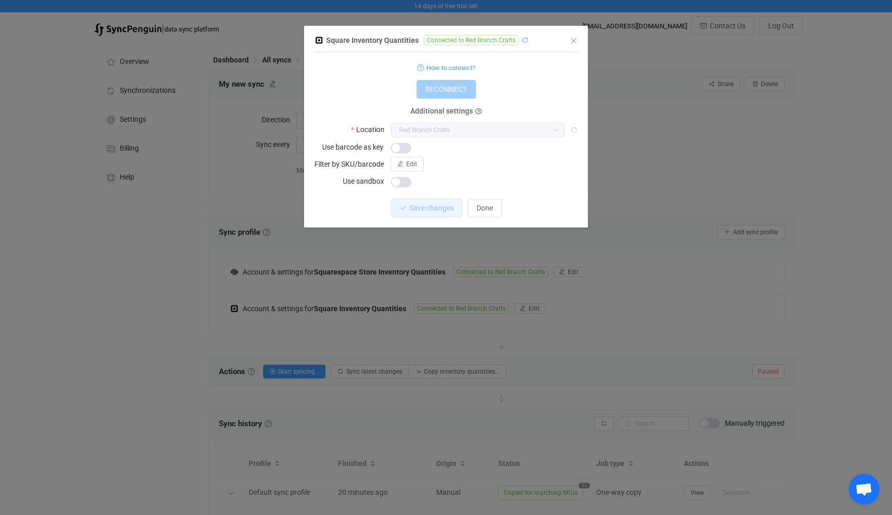
click at [523, 40] on icon "dialog" at bounding box center [524, 40] width 7 height 7
click at [572, 40] on icon "Close" at bounding box center [573, 41] width 8 height 8
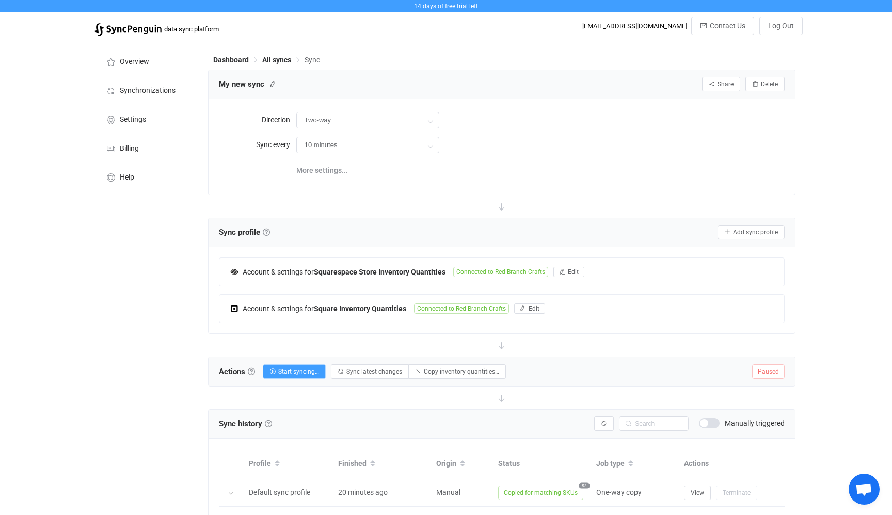
click at [308, 57] on span "Sync" at bounding box center [311, 60] width 15 height 8
click at [237, 59] on span "Dashboard" at bounding box center [231, 60] width 36 height 8
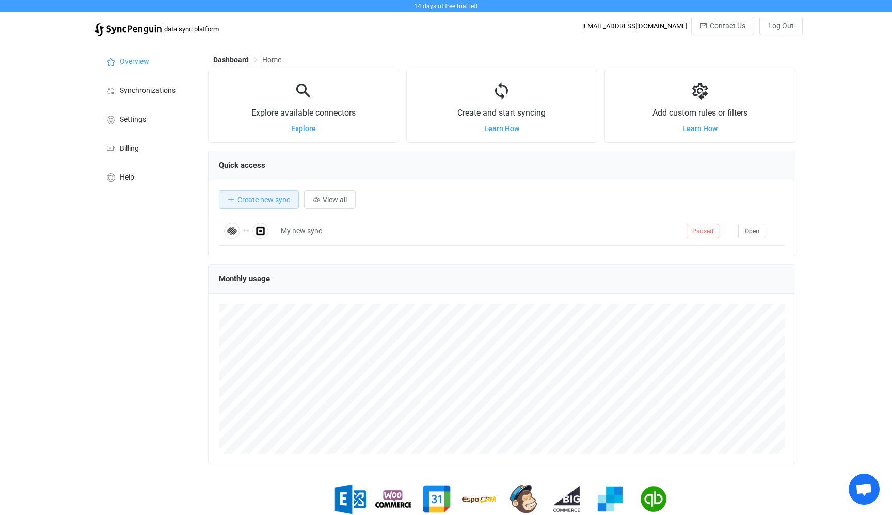
scroll to position [200, 587]
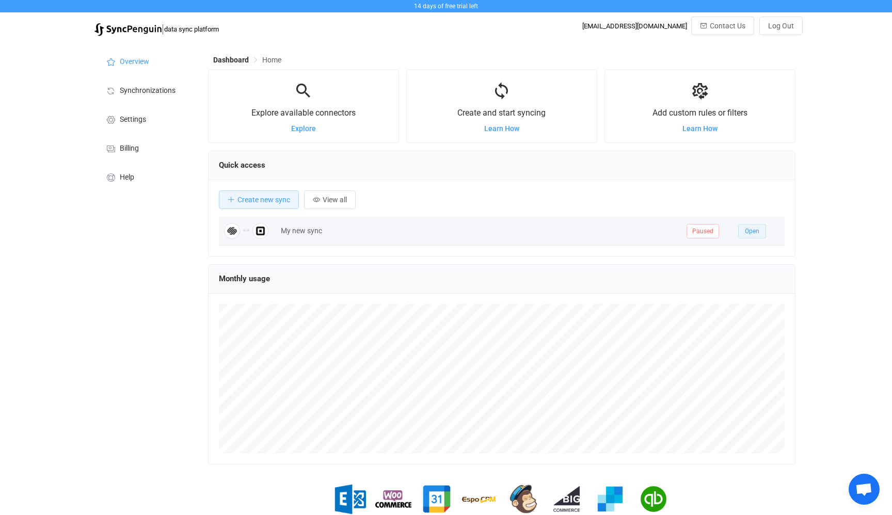
click at [758, 231] on span "Open" at bounding box center [751, 231] width 14 height 7
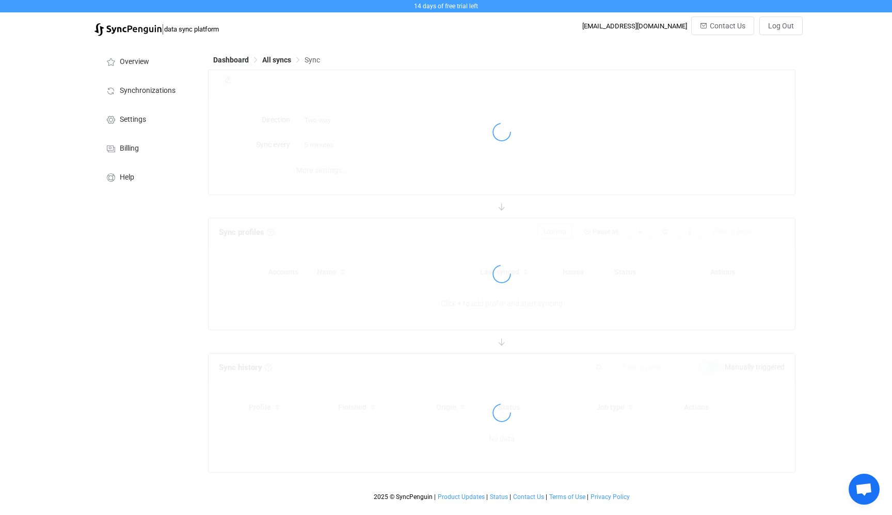
type input "10 minutes"
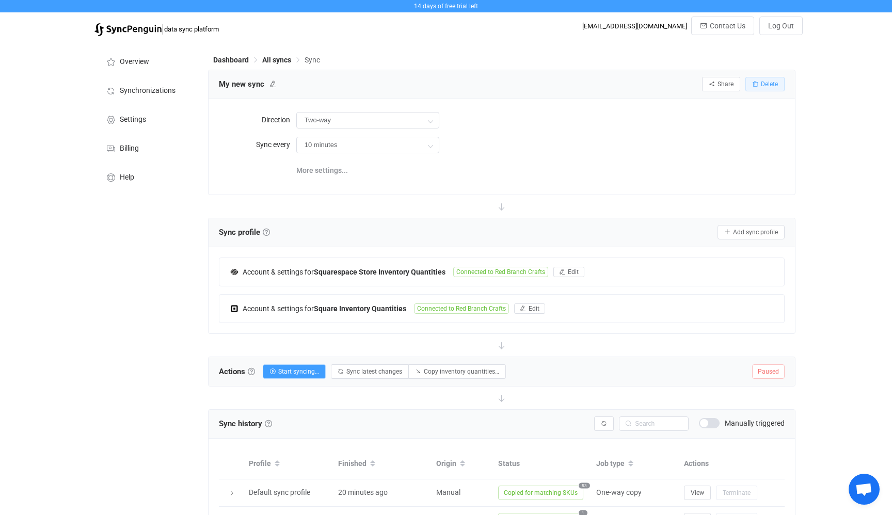
click at [766, 84] on span "Delete" at bounding box center [768, 83] width 17 height 7
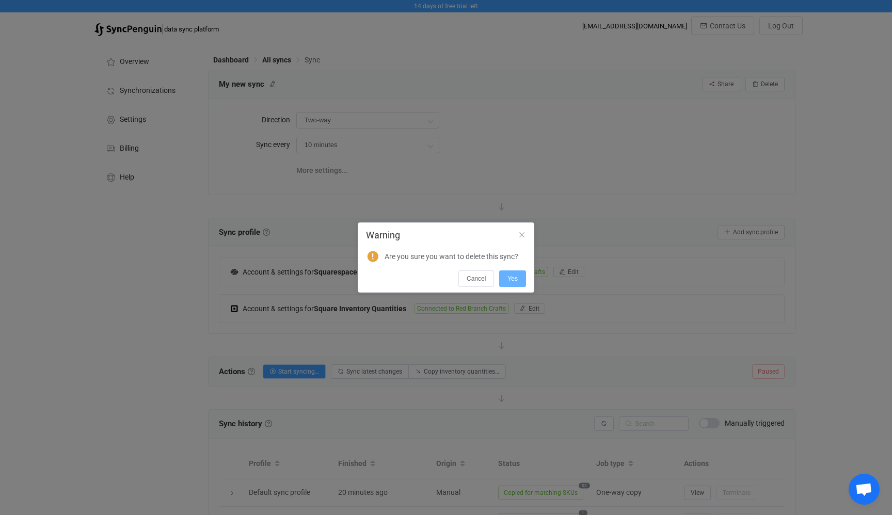
click at [515, 281] on span "Yes" at bounding box center [512, 278] width 10 height 7
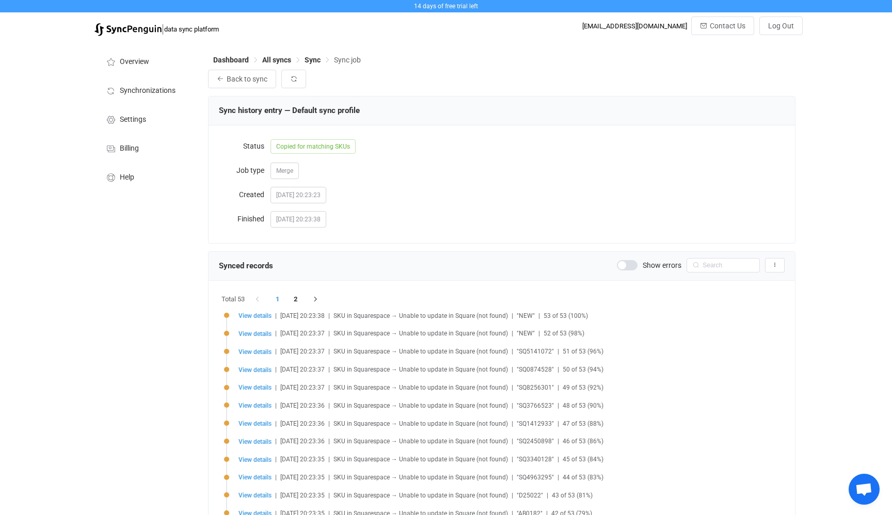
click at [622, 266] on span at bounding box center [627, 265] width 21 height 10
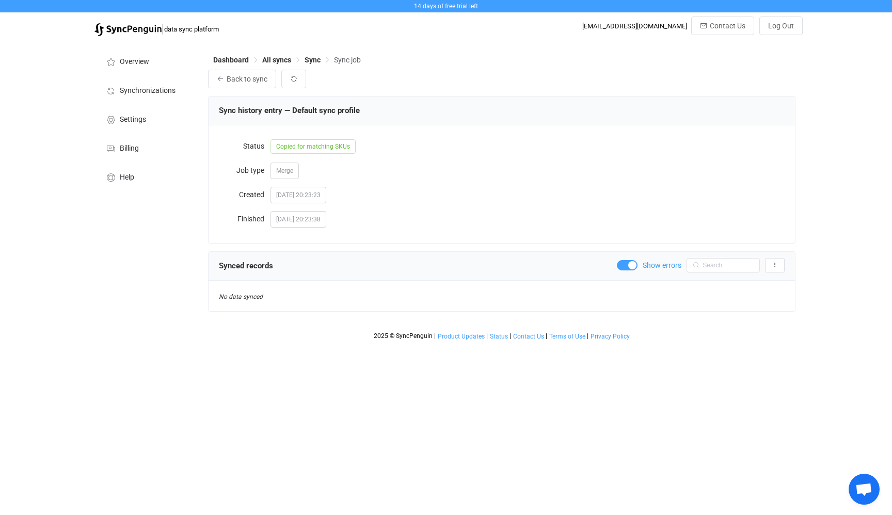
click at [630, 267] on span at bounding box center [627, 265] width 21 height 10
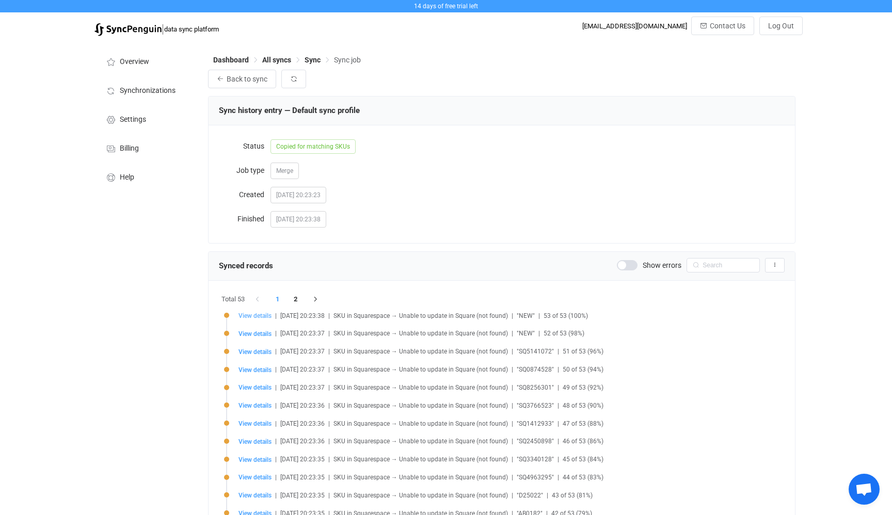
click at [241, 317] on span "View details" at bounding box center [254, 315] width 33 height 7
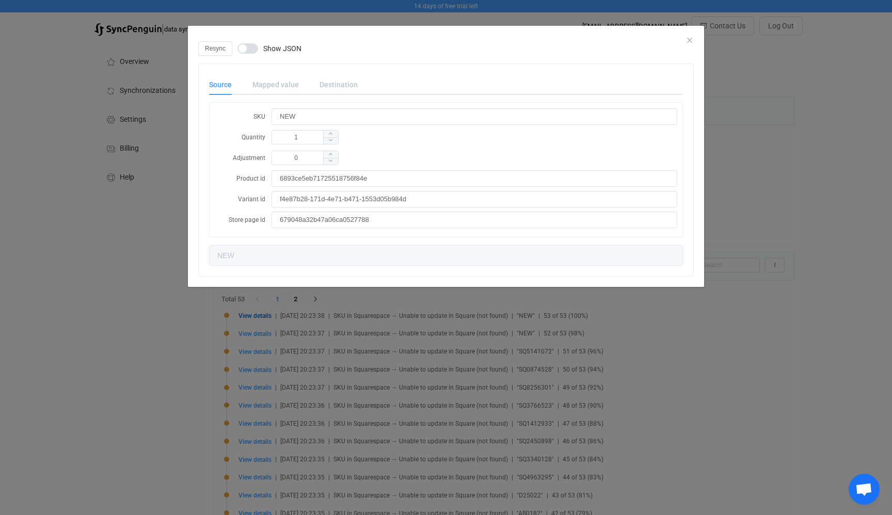
click at [279, 85] on div "Mapped value" at bounding box center [275, 84] width 67 height 21
click at [267, 86] on div "Mapped value" at bounding box center [275, 84] width 67 height 21
click at [277, 86] on div "Mapped value" at bounding box center [275, 84] width 67 height 21
click at [285, 85] on div "Mapped value" at bounding box center [275, 84] width 67 height 21
click at [332, 91] on div "Destination" at bounding box center [333, 84] width 48 height 21
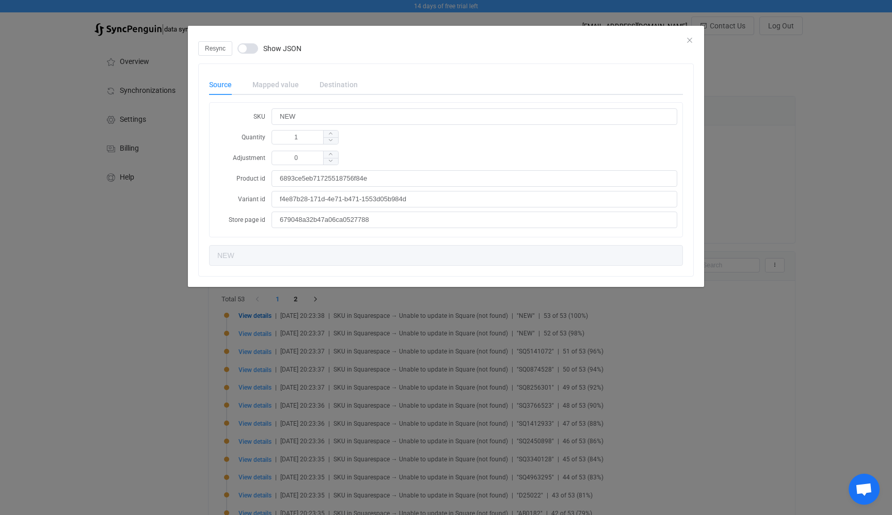
click at [331, 86] on div "Destination" at bounding box center [333, 84] width 48 height 21
click at [224, 45] on span "Resync" at bounding box center [215, 48] width 21 height 7
click at [690, 37] on icon "Close" at bounding box center [689, 40] width 8 height 8
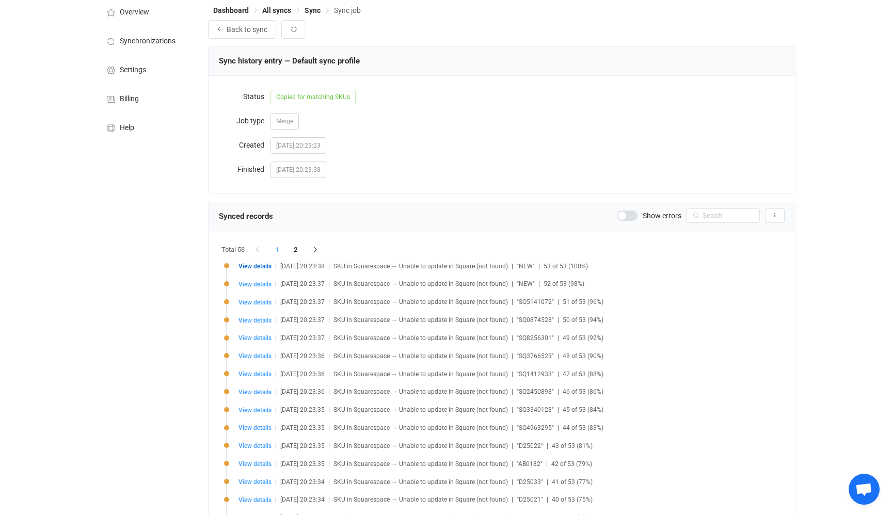
scroll to position [58, 0]
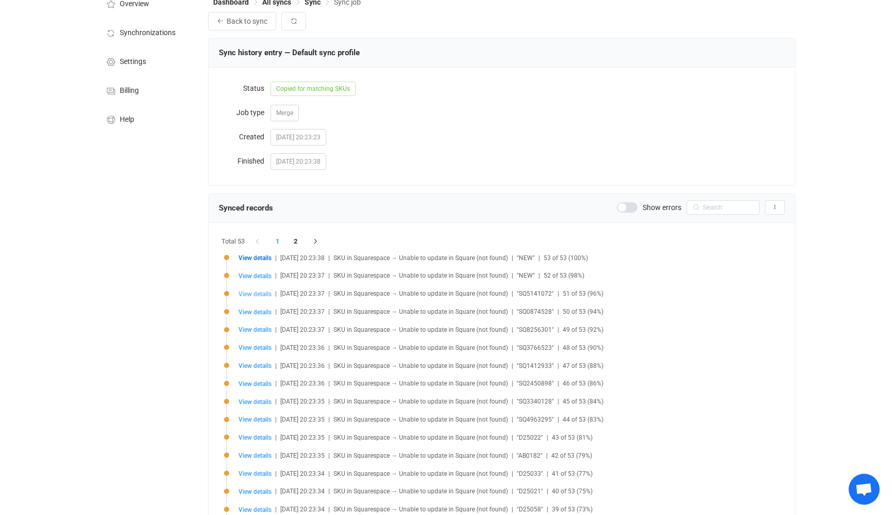
click at [256, 291] on span "View details" at bounding box center [254, 293] width 33 height 7
type input "SQ5141072"
type input "6"
type input "681783120b30c20daeb90e1b"
type input "3eb7aff9-0272-434b-95b4-36237b5cc0ec"
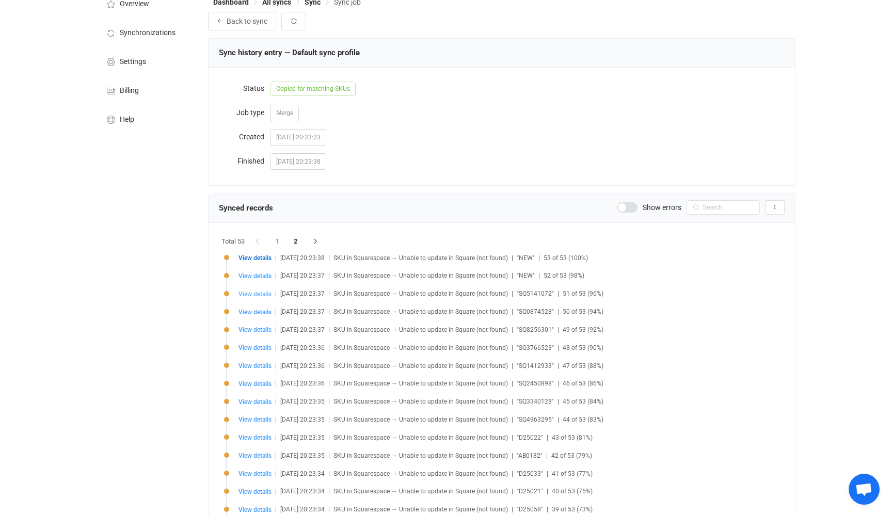
type input "SQ5141072"
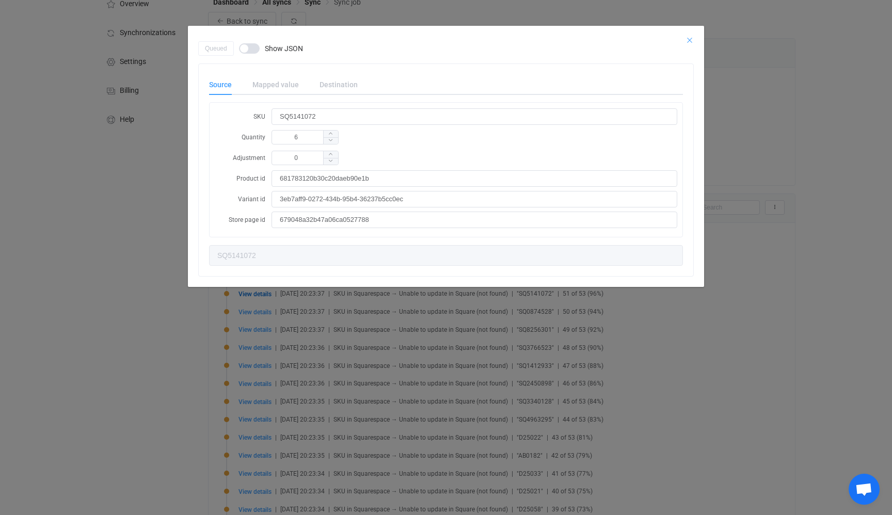
click at [690, 40] on icon "Close" at bounding box center [689, 40] width 8 height 8
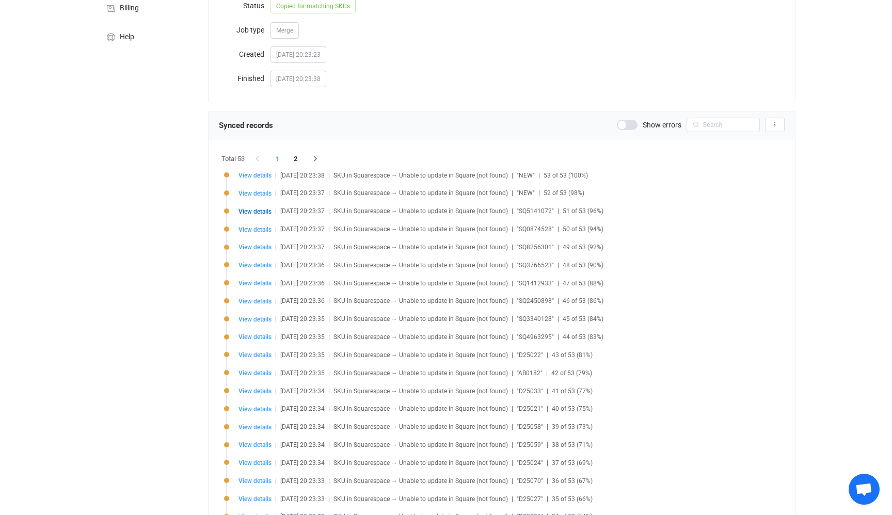
scroll to position [142, 0]
click at [256, 228] on span "View details" at bounding box center [254, 227] width 33 height 7
type input "SQ0874528"
type input "15"
type input "e680495d-87d9-4132-88d5-0c0421f54dc7"
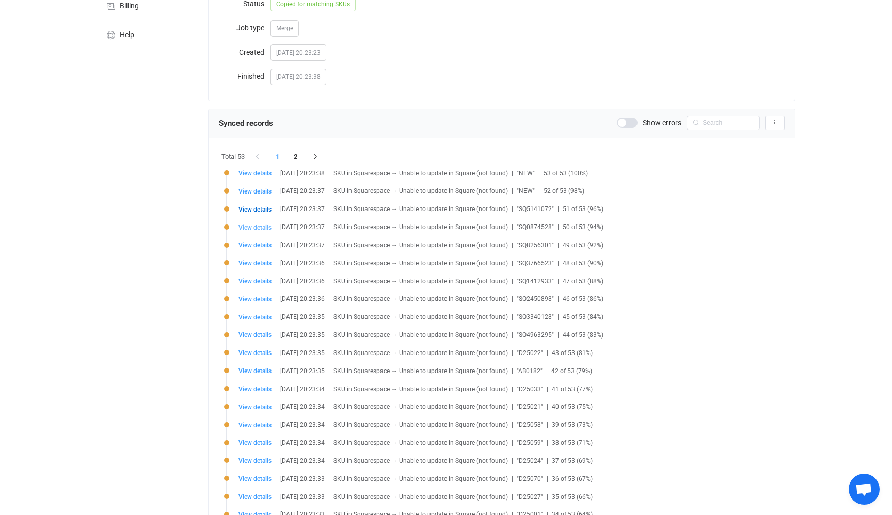
type input "SQ0874528"
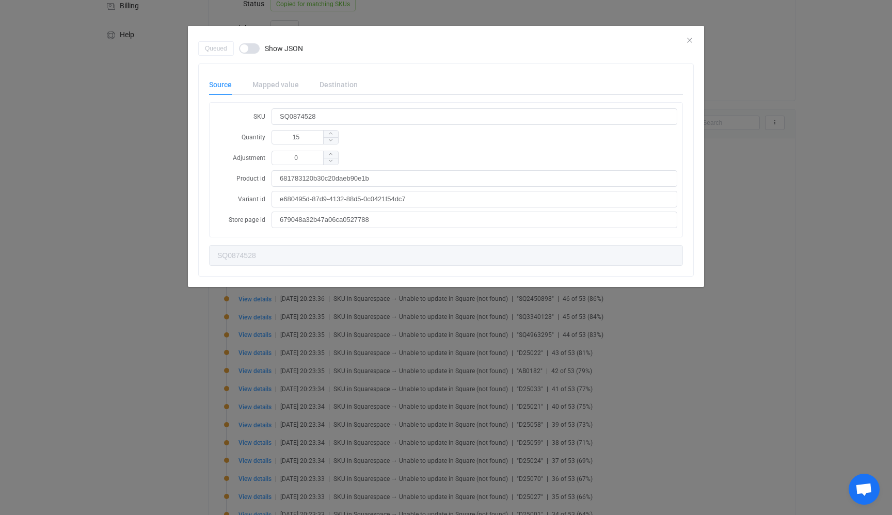
click at [691, 34] on div "dialog" at bounding box center [446, 33] width 516 height 15
click at [688, 32] on div "dialog" at bounding box center [446, 33] width 516 height 15
click at [688, 37] on icon "Close" at bounding box center [689, 40] width 8 height 8
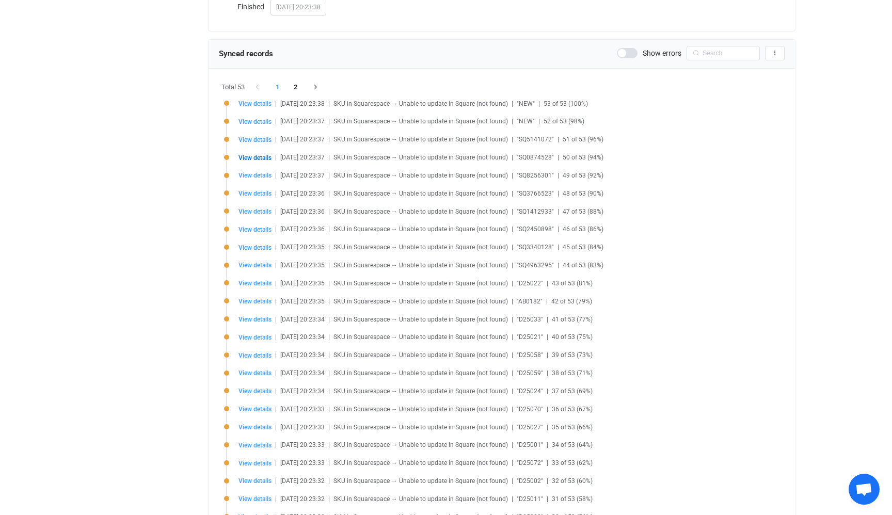
scroll to position [215, 0]
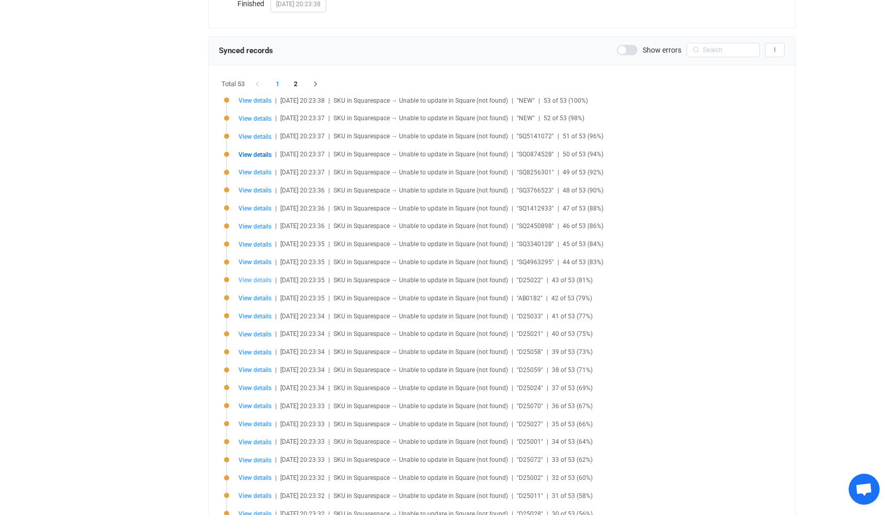
click at [248, 282] on span "View details" at bounding box center [254, 280] width 33 height 7
type input "D25022"
type input "1"
type input "68269a5eb972df54e943a259"
type input "57ebdd3e-986c-4258-9bf2-237f43f8453d"
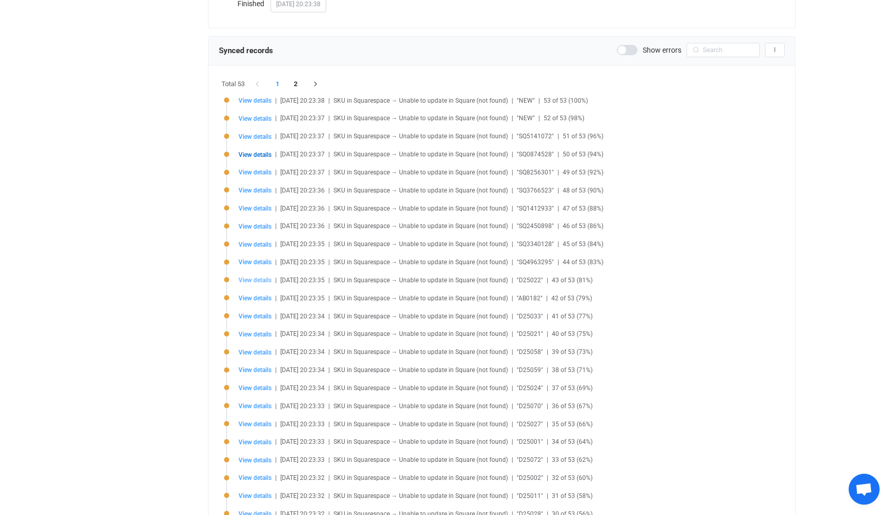
type input "D25022"
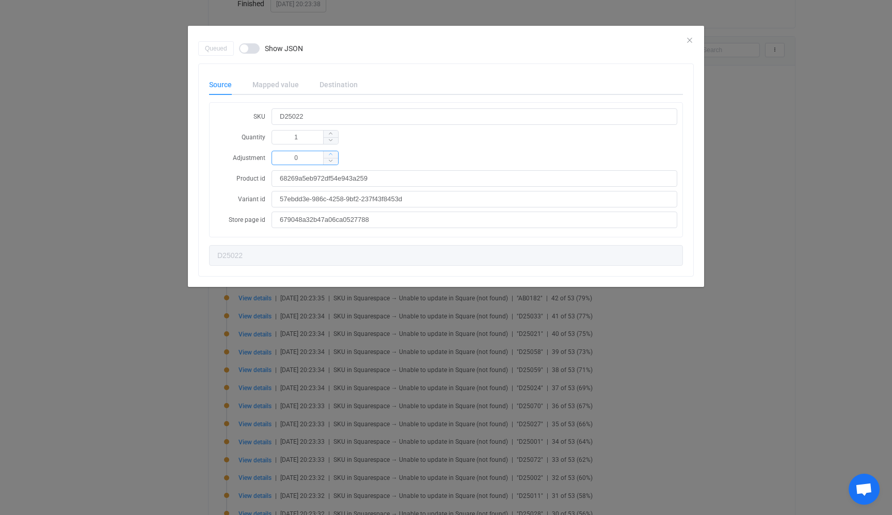
click at [335, 154] on span "dialog" at bounding box center [330, 154] width 15 height 7
click at [331, 155] on icon "dialog" at bounding box center [330, 154] width 5 height 5
click at [332, 158] on icon "dialog" at bounding box center [330, 160] width 5 height 5
click at [331, 158] on icon "dialog" at bounding box center [330, 160] width 5 height 5
click at [686, 38] on icon "Close" at bounding box center [689, 40] width 8 height 8
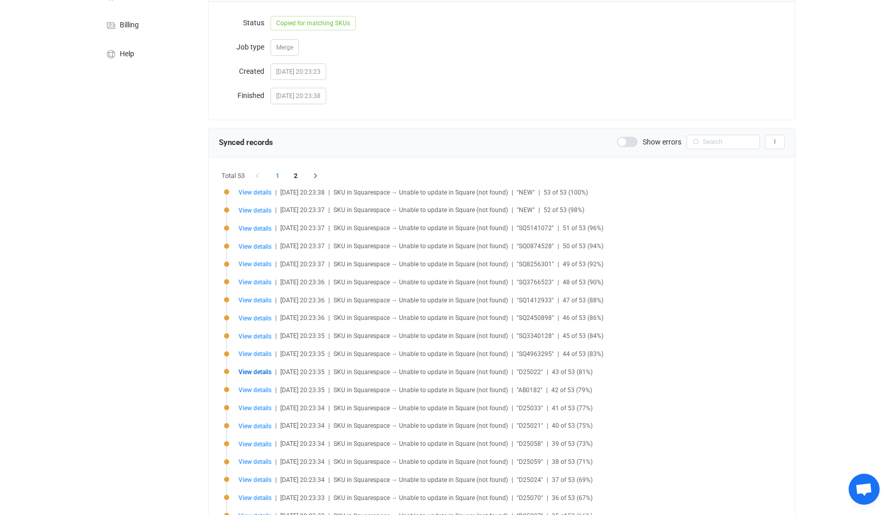
scroll to position [0, 0]
